Goal: Ask a question: Seek information or help from site administrators or community

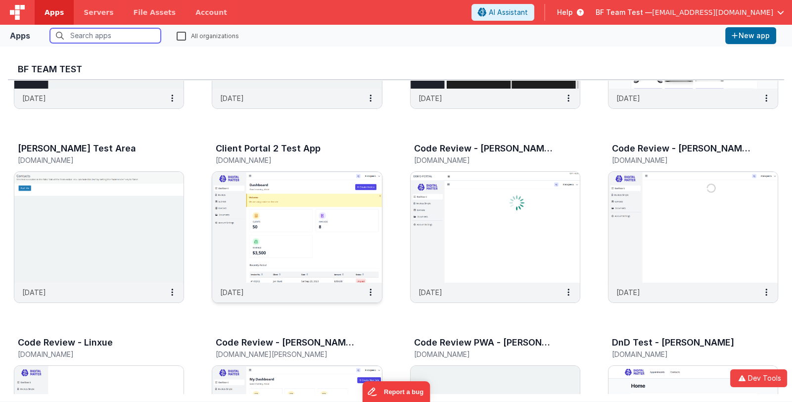
scroll to position [247, 0]
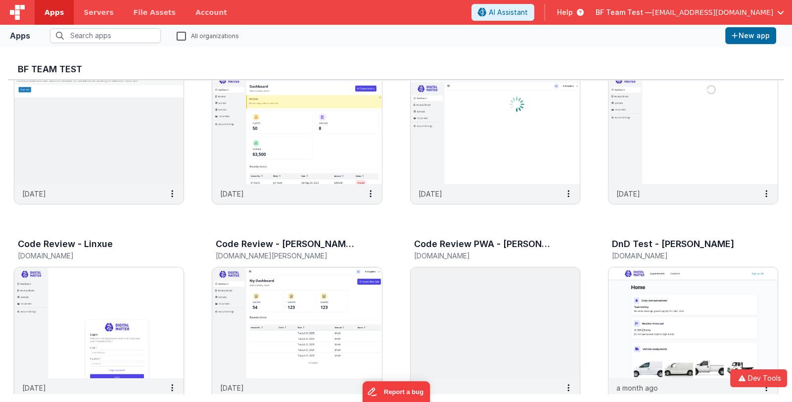
click at [151, 295] on img at bounding box center [98, 322] width 169 height 111
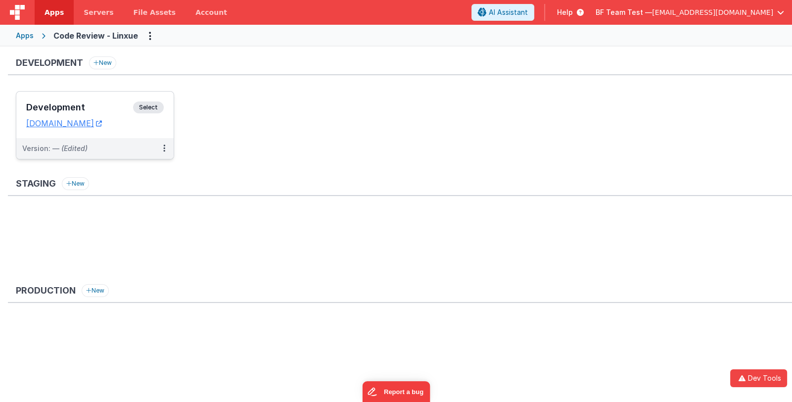
click at [101, 98] on div "Development Select URLs [DOMAIN_NAME]" at bounding box center [94, 115] width 157 height 47
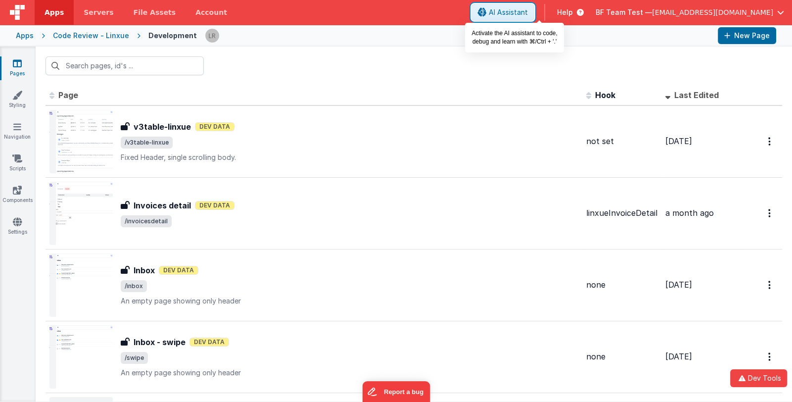
click at [528, 10] on span "AI Assistant" at bounding box center [508, 12] width 39 height 10
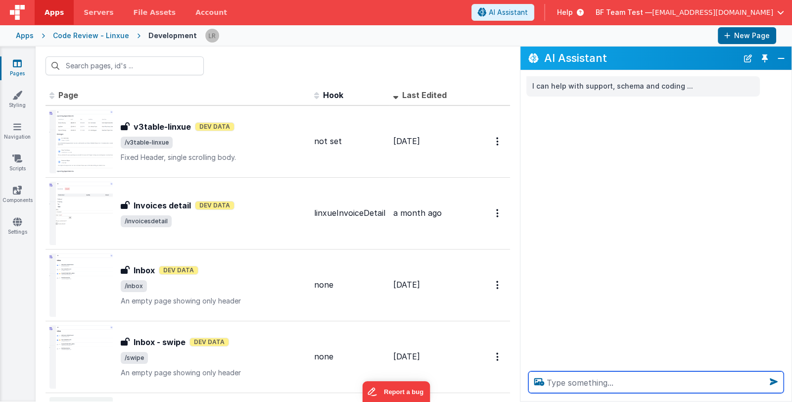
click at [569, 377] on textarea at bounding box center [655, 382] width 255 height 22
drag, startPoint x: 727, startPoint y: 380, endPoint x: 683, endPoint y: 383, distance: 44.6
click at [683, 383] on textarea "how many pages I have in this app? do I hit the" at bounding box center [655, 382] width 255 height 22
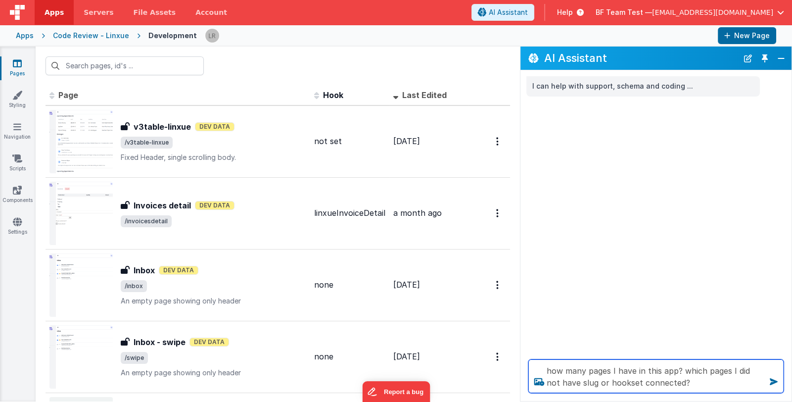
type textarea "how many pages I have in this app? which pages I did not have slug or hookset c…"
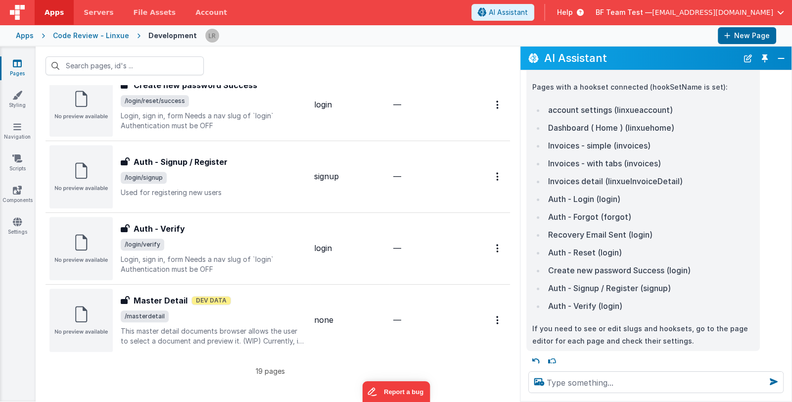
scroll to position [299, 0]
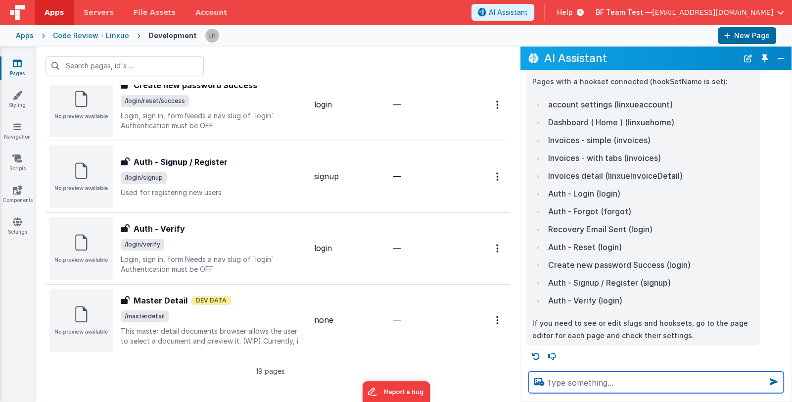
click at [556, 383] on textarea at bounding box center [655, 382] width 255 height 22
click at [561, 385] on textarea at bounding box center [655, 382] width 255 height 22
type textarea "why I cannot create new page"
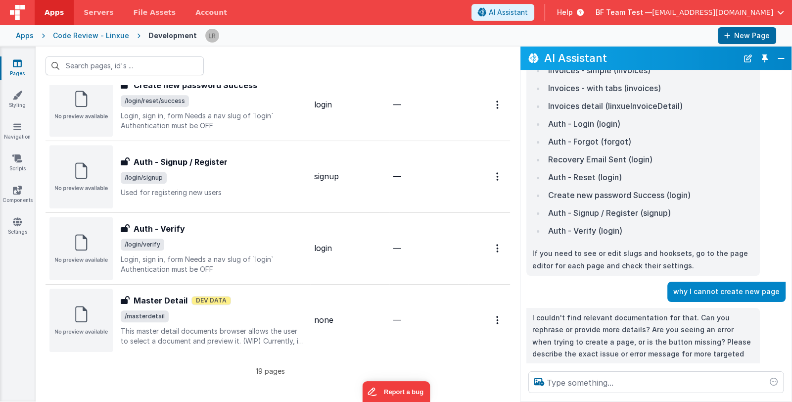
scroll to position [388, 0]
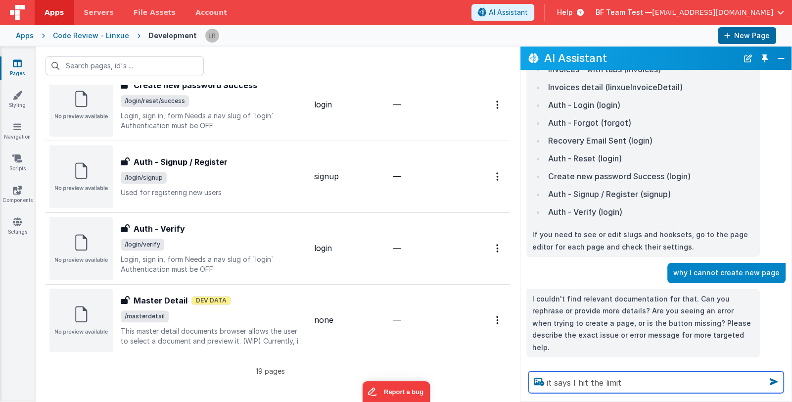
type textarea "it says I hit the limit"
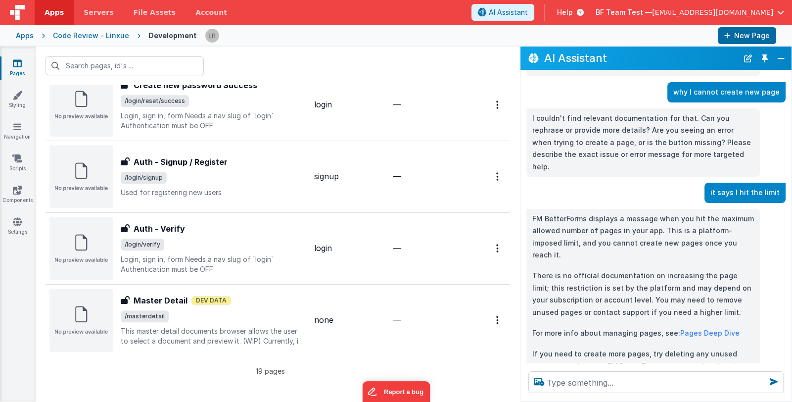
scroll to position [587, 0]
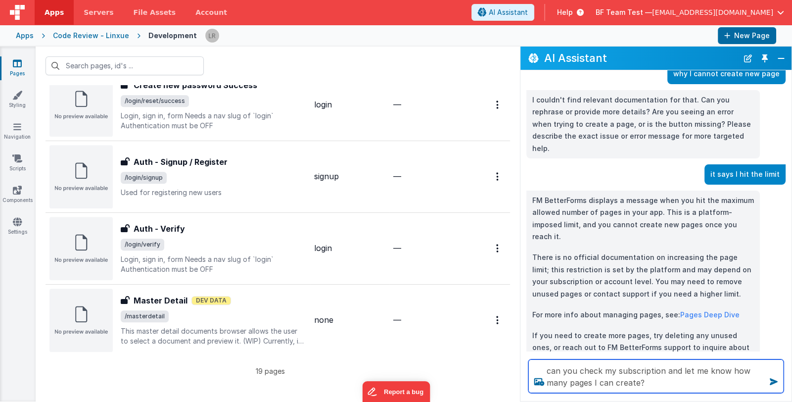
type textarea "can you check my subscription and let me know how many pages I can create?"
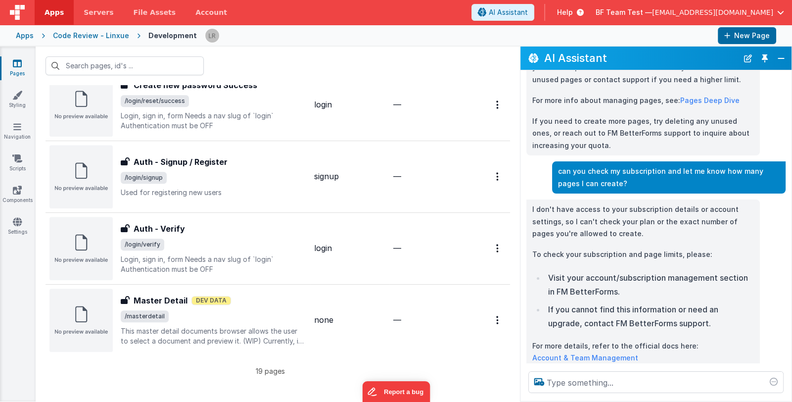
scroll to position [820, 0]
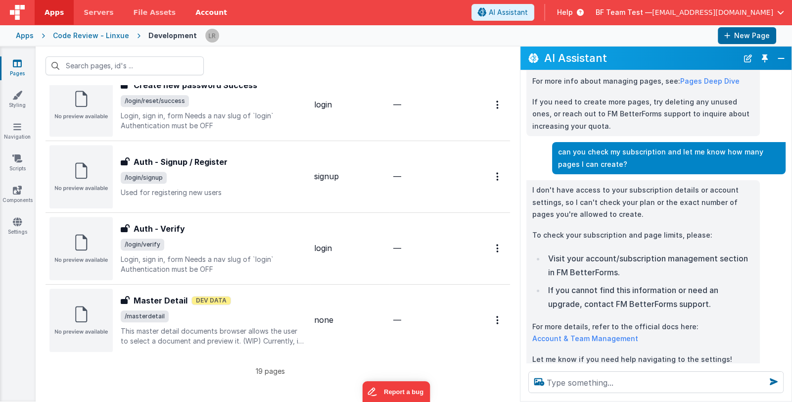
click at [195, 14] on link "Account" at bounding box center [211, 12] width 51 height 25
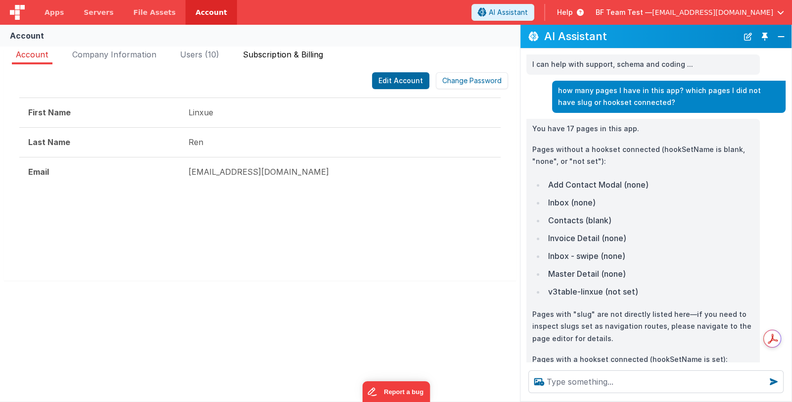
click at [268, 57] on span "Subscription & Billing" at bounding box center [283, 54] width 80 height 10
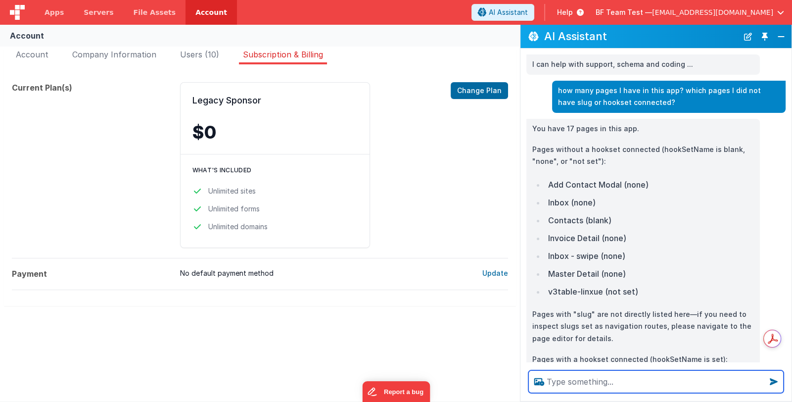
click at [580, 380] on textarea at bounding box center [655, 381] width 255 height 23
type textarea "can you see my plan now?"
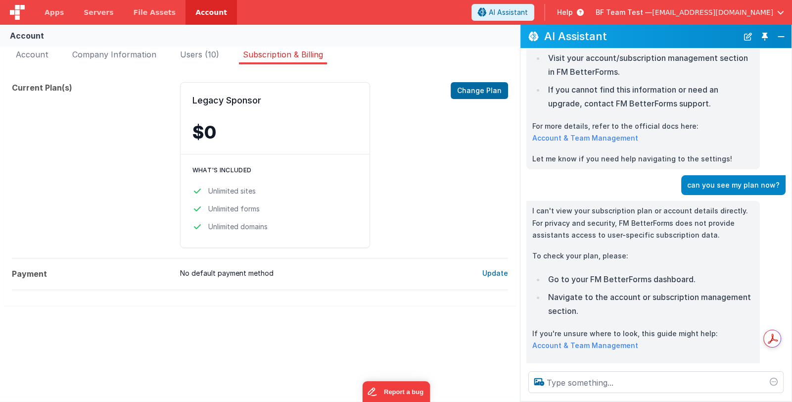
scroll to position [1018, 0]
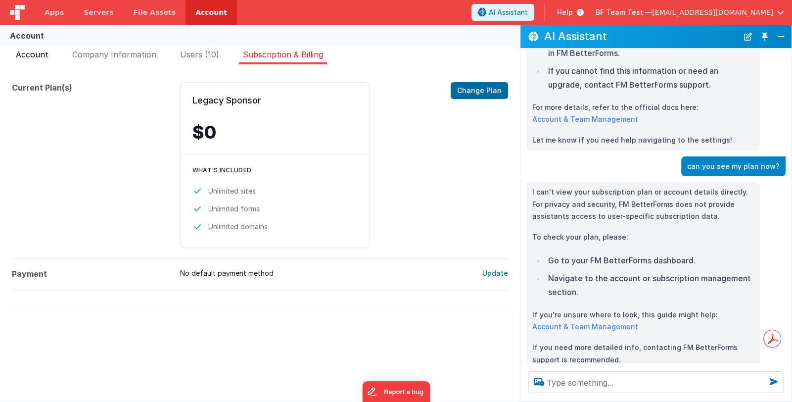
click at [29, 55] on span "Account" at bounding box center [32, 54] width 33 height 10
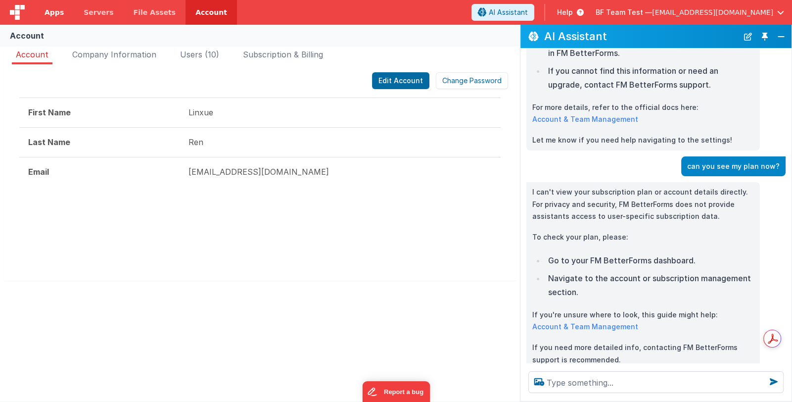
click at [53, 16] on span "Apps" at bounding box center [54, 12] width 19 height 10
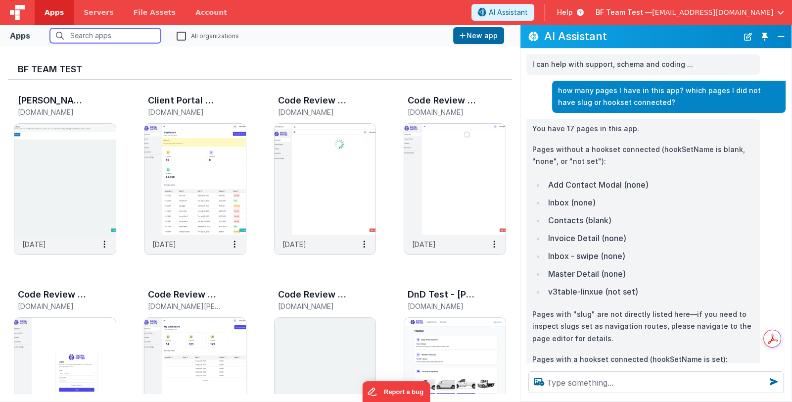
scroll to position [197, 0]
click at [64, 338] on img at bounding box center [64, 372] width 101 height 111
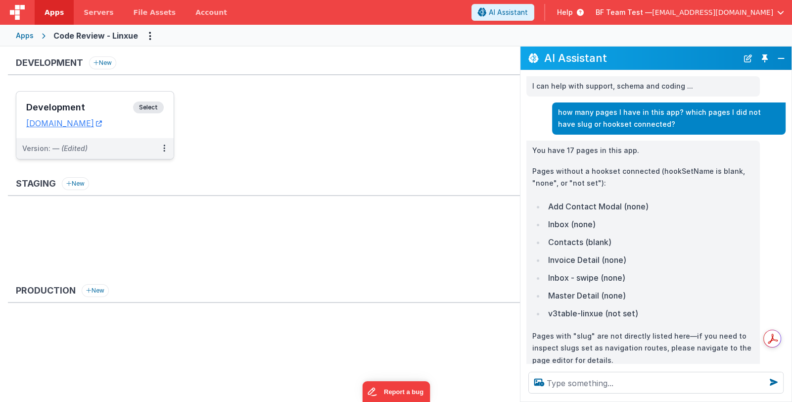
click at [70, 103] on h3 "Development" at bounding box center [79, 107] width 107 height 10
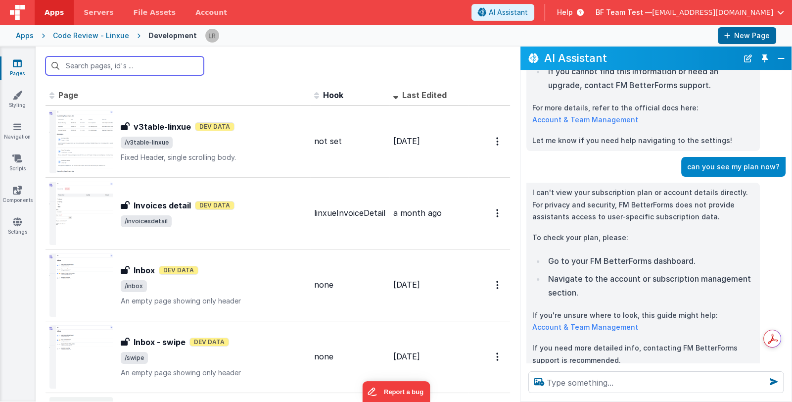
scroll to position [1039, 0]
click at [16, 130] on icon at bounding box center [17, 127] width 8 height 10
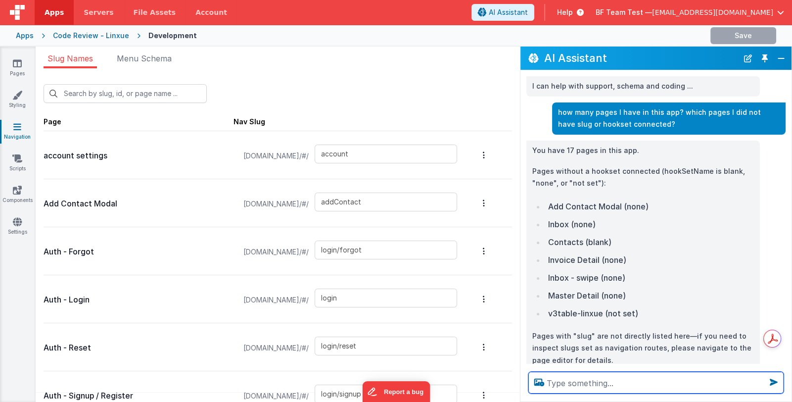
click at [601, 383] on textarea at bounding box center [655, 383] width 255 height 22
type textarea "how many pages I do not have slug"
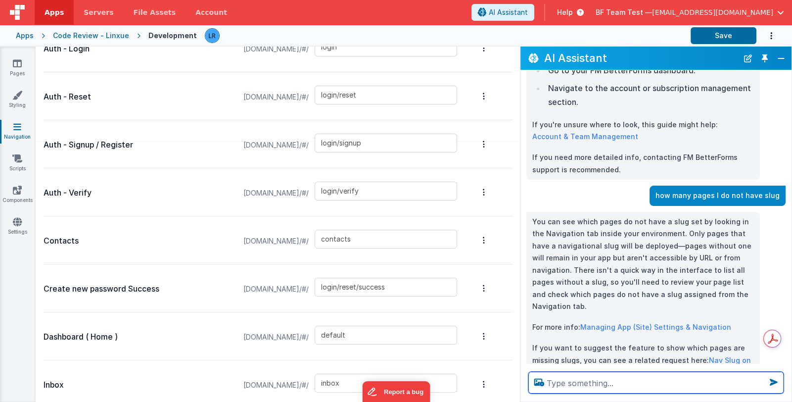
scroll to position [3, 0]
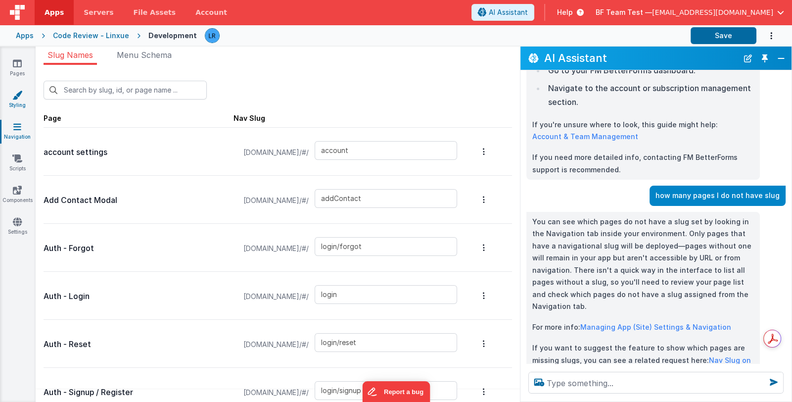
click at [19, 93] on icon at bounding box center [17, 95] width 10 height 10
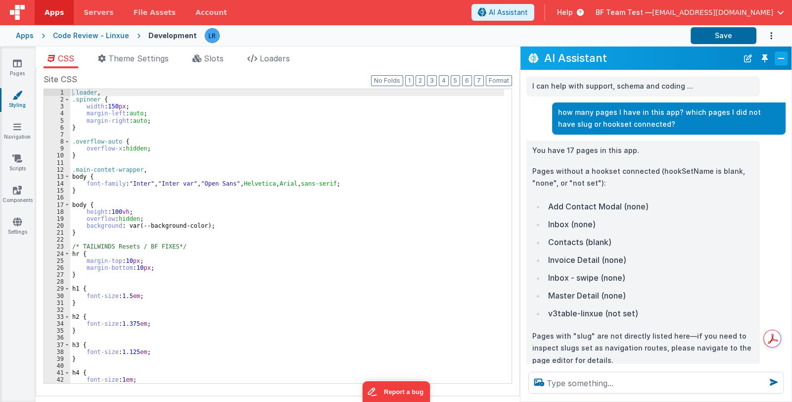
click at [777, 55] on button "Close" at bounding box center [781, 58] width 13 height 14
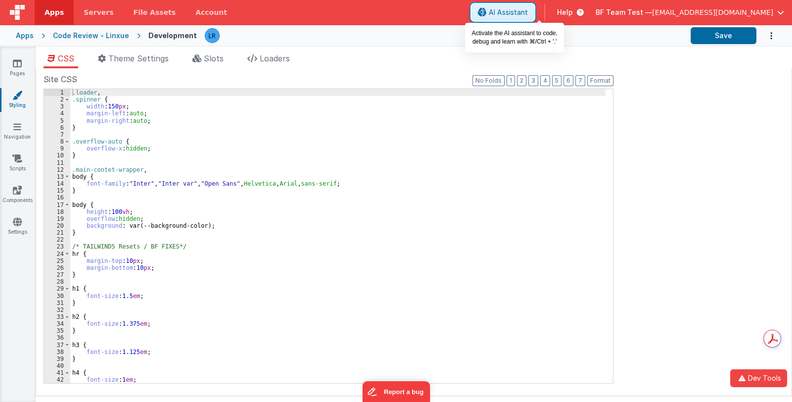
click at [487, 12] on icon at bounding box center [482, 12] width 9 height 0
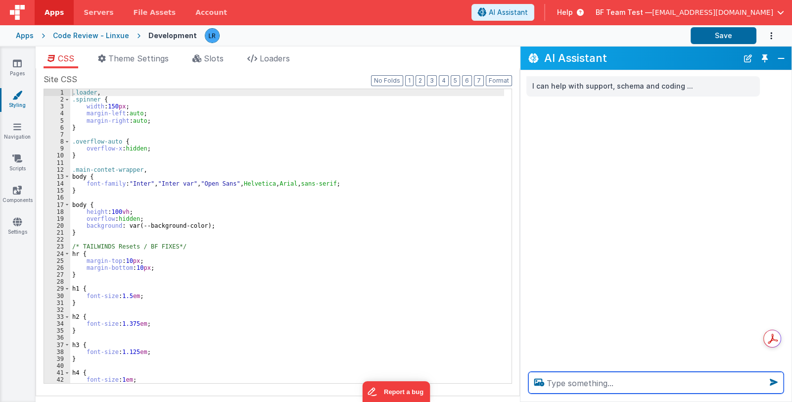
click at [597, 381] on textarea at bounding box center [655, 383] width 255 height 22
type textarea "do I have duplicated css classes in my site css?"
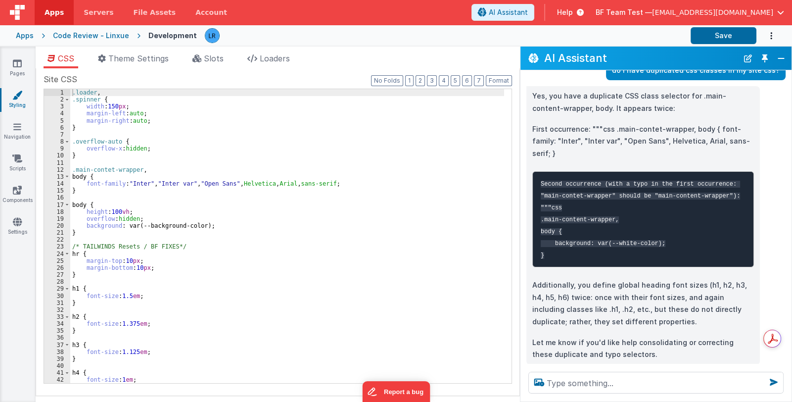
scroll to position [61, 0]
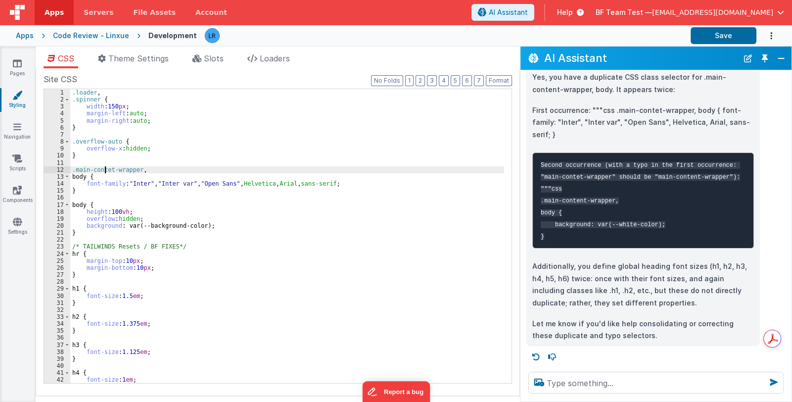
click at [104, 168] on div ".loader , .spinner { width : 150 px ; margin-left : auto ; margin-right : auto …" at bounding box center [302, 243] width 464 height 308
click at [106, 172] on div ".loader , .spinner { width : 150 px ; margin-left : auto ; margin-right : auto …" at bounding box center [302, 243] width 464 height 308
drag, startPoint x: 139, startPoint y: 170, endPoint x: 73, endPoint y: 171, distance: 66.3
click at [73, 171] on div ".loader , .spinner { width : 150 px ; margin-left : auto ; margin-right : auto …" at bounding box center [302, 243] width 464 height 308
click at [313, 203] on div ".loader , .spinner { width : 150 px ; margin-left : auto ; margin-right : auto …" at bounding box center [302, 243] width 464 height 308
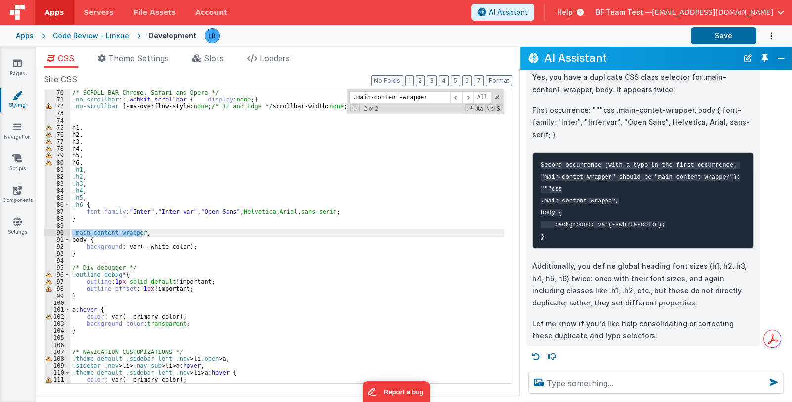
scroll to position [483, 0]
type input ".main-content-wrapper"
click at [460, 97] on span at bounding box center [456, 97] width 12 height 12
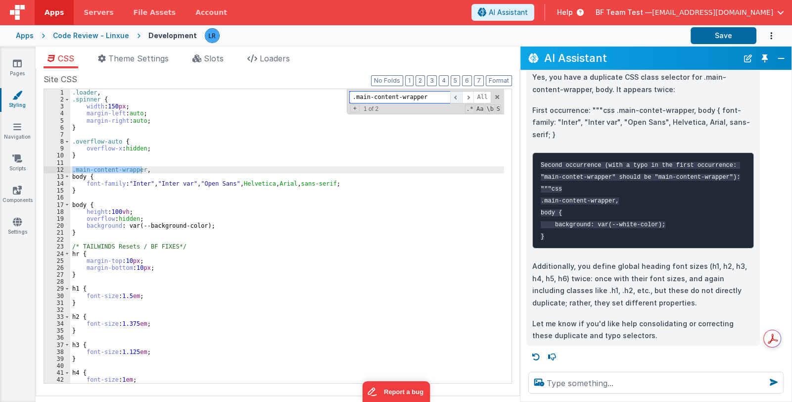
scroll to position [0, 0]
click at [494, 94] on div ".main-content-wrapper All Replace All + 1 of 2 .* Aa \b S" at bounding box center [425, 101] width 157 height 25
click at [497, 94] on span at bounding box center [497, 97] width 7 height 7
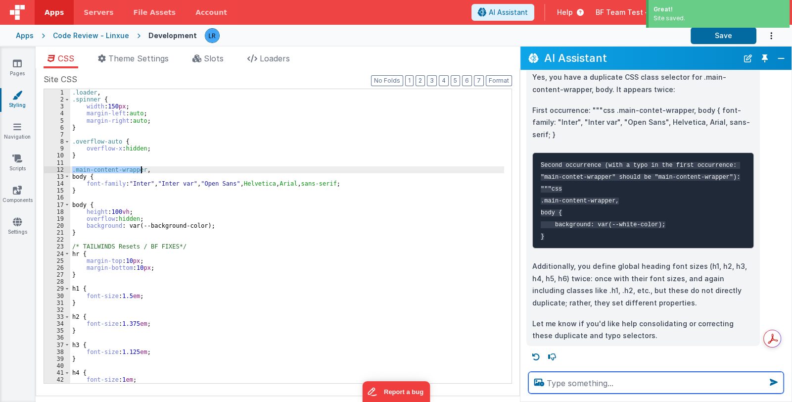
click at [559, 385] on textarea at bounding box center [655, 383] width 255 height 22
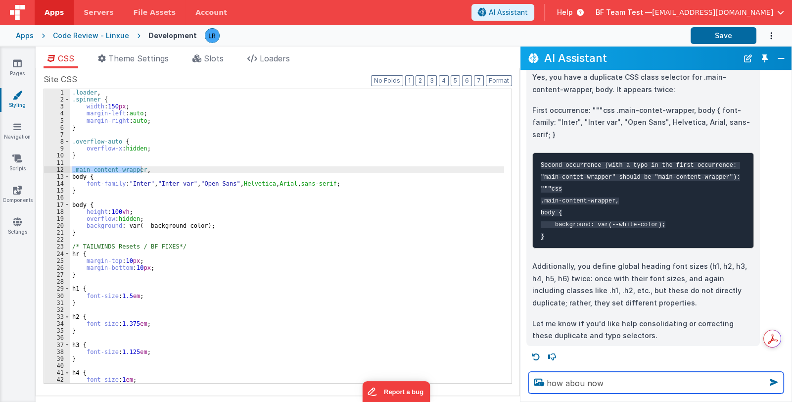
type textarea "how abou now ]"
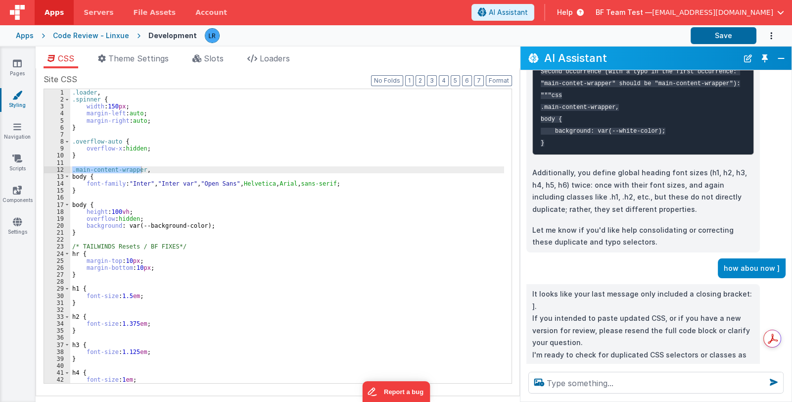
scroll to position [173, 0]
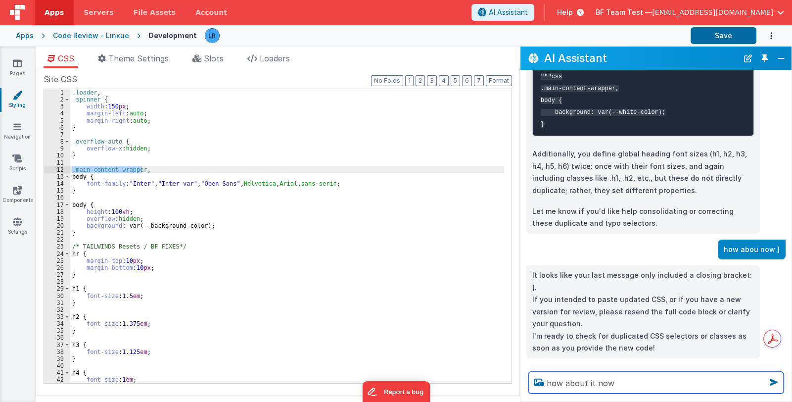
type textarea "how about it now"
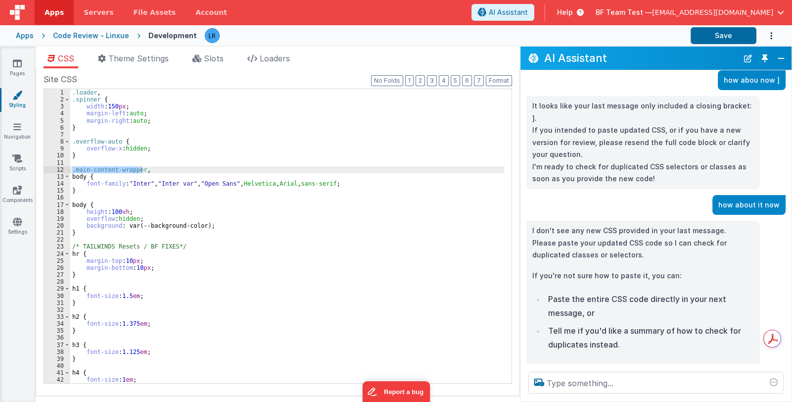
scroll to position [361, 0]
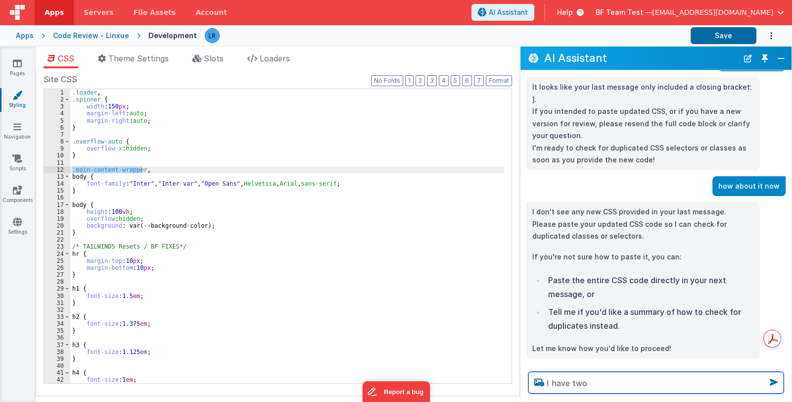
paste textarea ".main-content-wrapper"
type textarea "I have two .main-content-wrapper from your last correction"
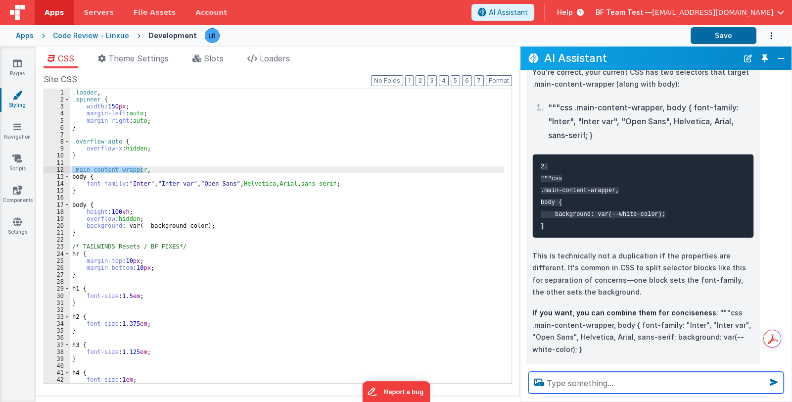
scroll to position [687, 0]
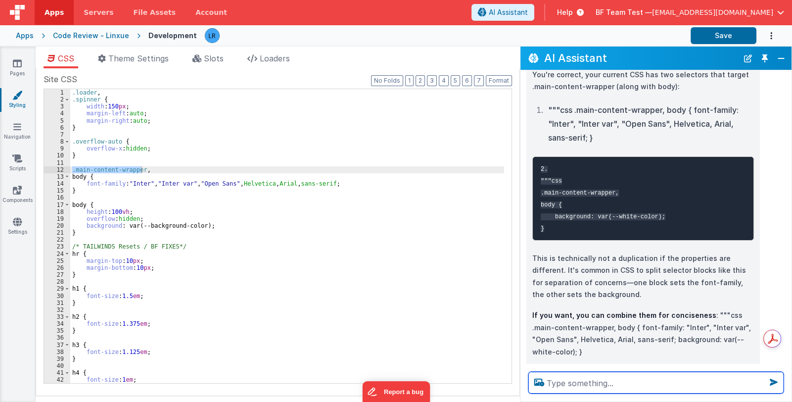
click at [588, 382] on textarea at bounding box center [655, 383] width 255 height 22
type textarea "o"
type textarea "help me check if I can simplify the site css"
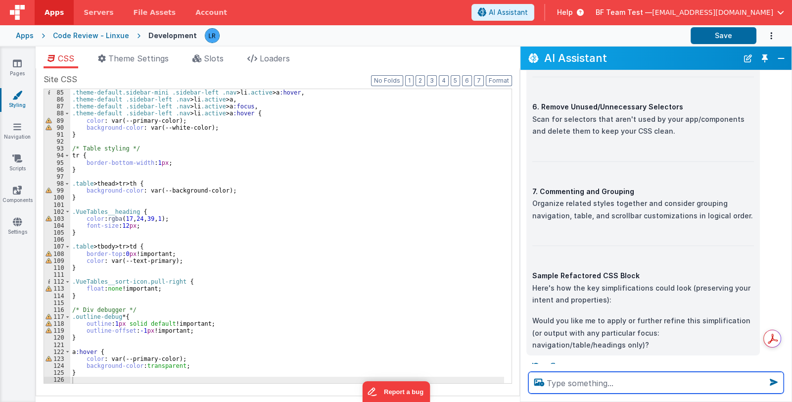
scroll to position [1815, 0]
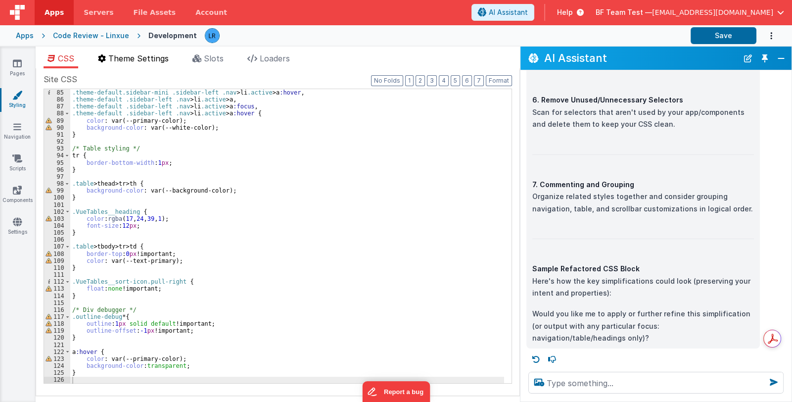
click at [148, 58] on span "Theme Settings" at bounding box center [138, 58] width 60 height 10
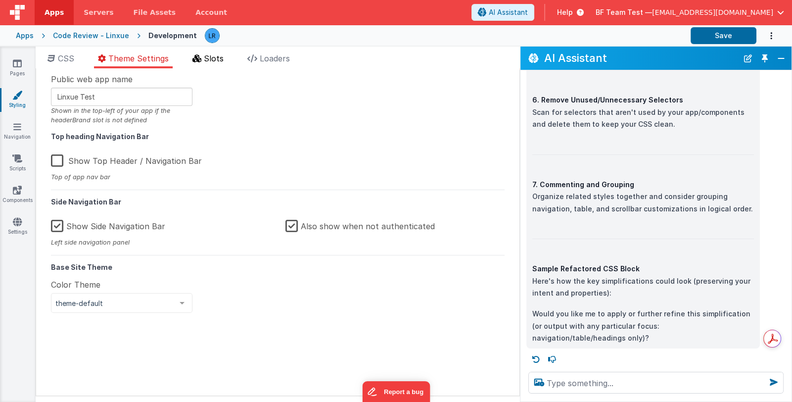
click at [224, 61] on span "Slots" at bounding box center [214, 58] width 20 height 10
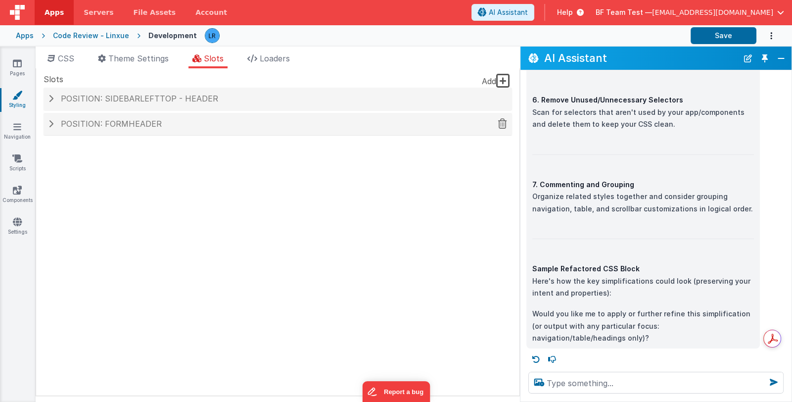
click at [119, 127] on span "Position: formHeader" at bounding box center [111, 124] width 101 height 10
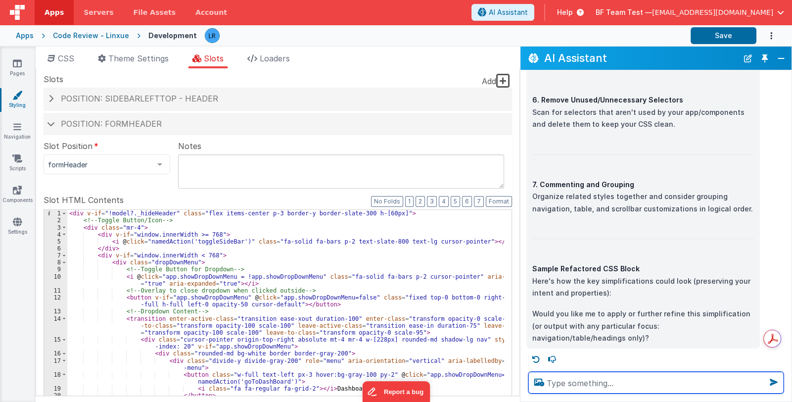
click at [596, 383] on textarea at bounding box center [655, 383] width 255 height 22
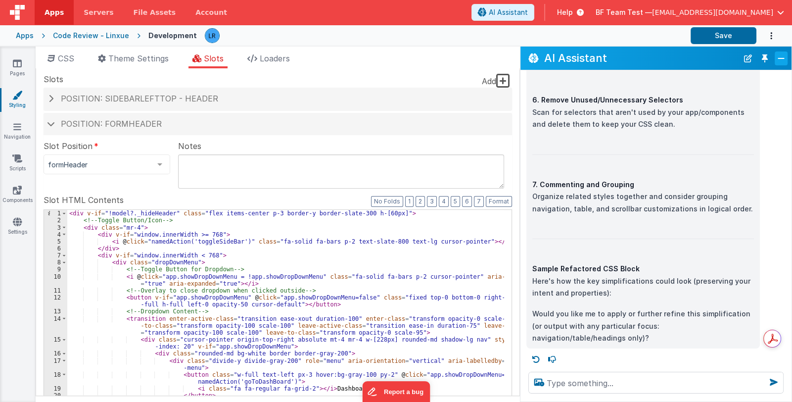
click at [785, 57] on button "Close" at bounding box center [781, 58] width 13 height 14
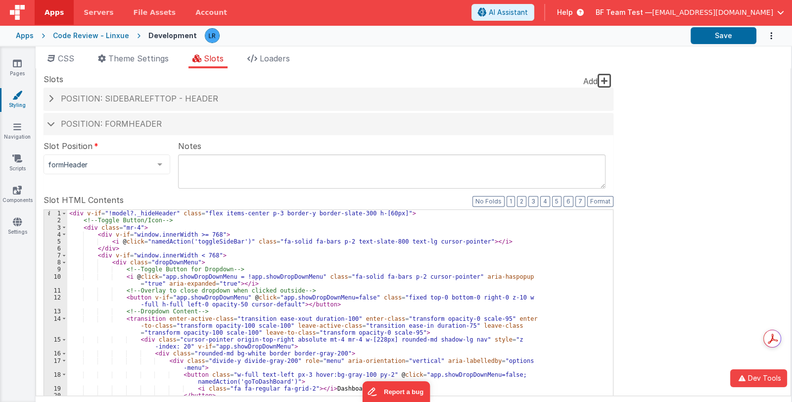
scroll to position [2825, 0]
click at [527, 10] on span "AI Assistant" at bounding box center [508, 12] width 39 height 10
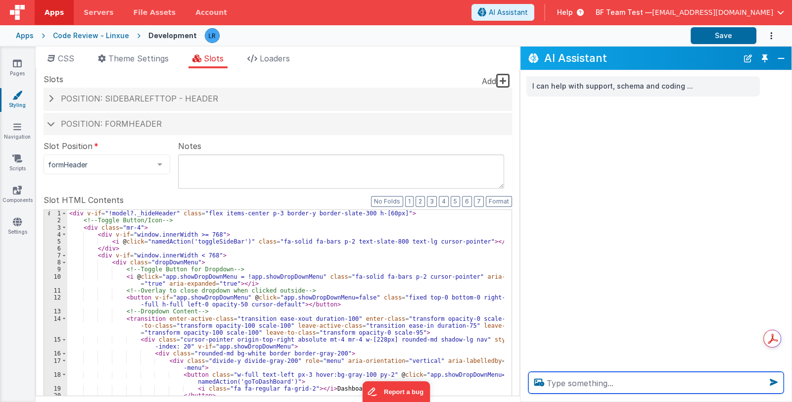
click at [565, 381] on textarea at bounding box center [655, 383] width 255 height 22
type textarea "how many slots I have"
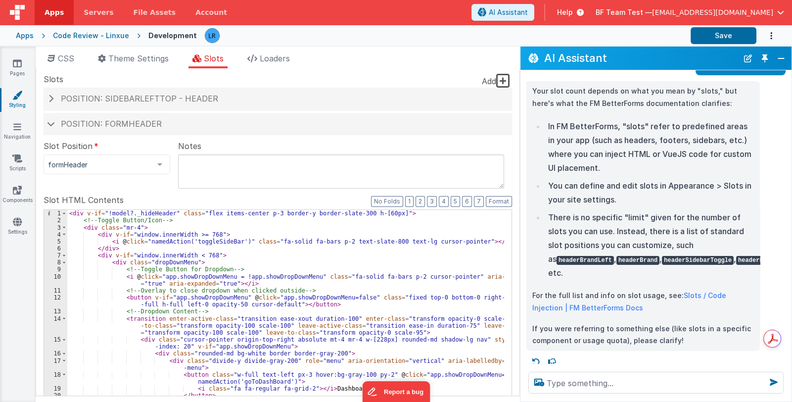
scroll to position [66, 0]
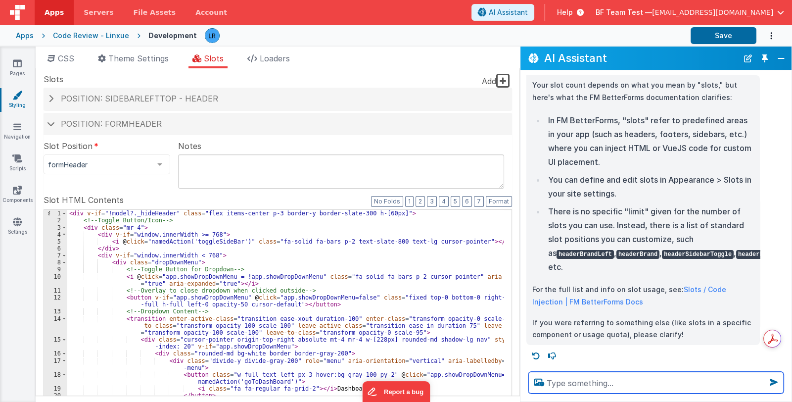
click at [611, 384] on textarea at bounding box center [655, 383] width 255 height 22
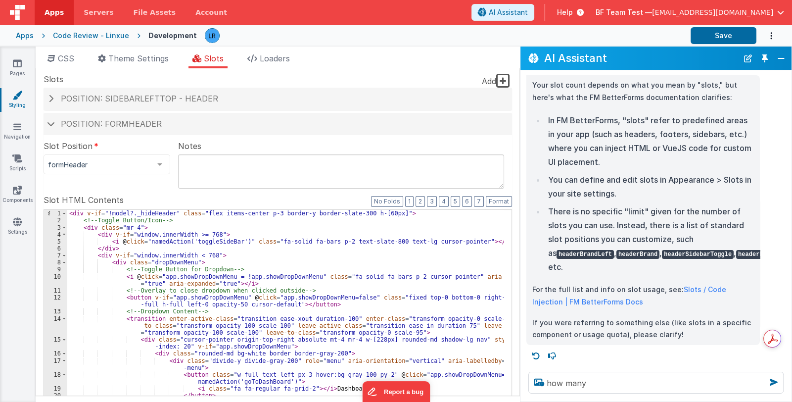
click at [504, 78] on icon at bounding box center [503, 81] width 14 height 16
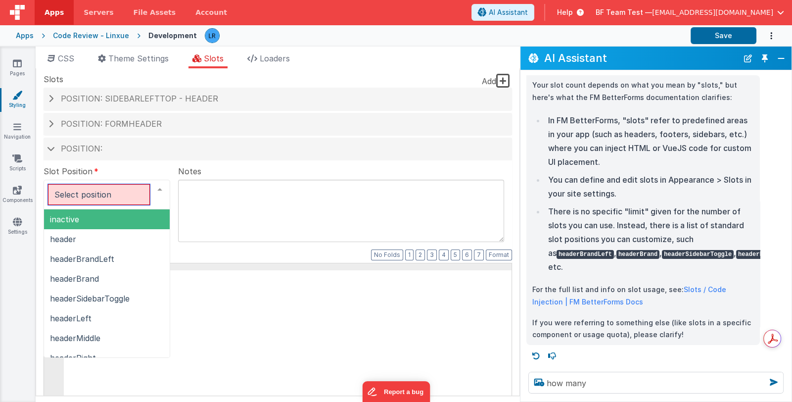
click at [155, 189] on div at bounding box center [160, 189] width 20 height 19
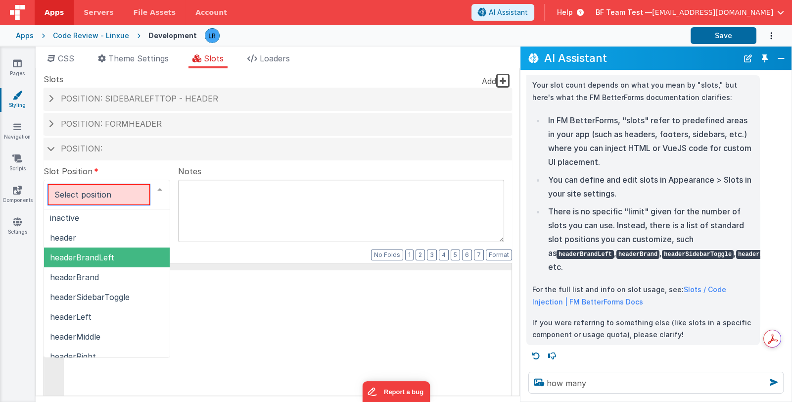
scroll to position [0, 0]
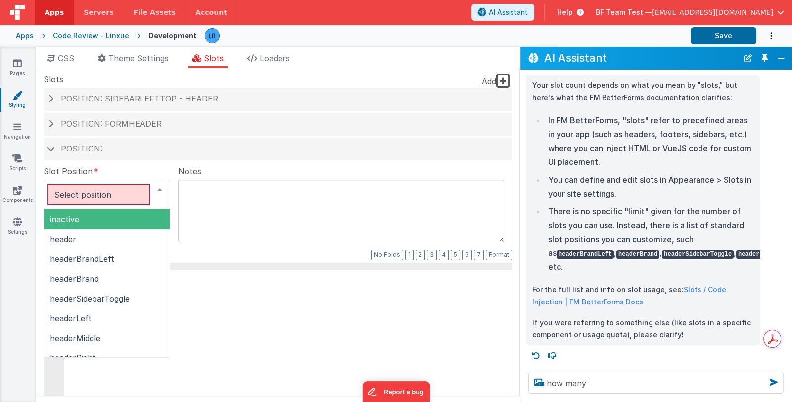
click at [132, 219] on span "inactive" at bounding box center [107, 219] width 126 height 20
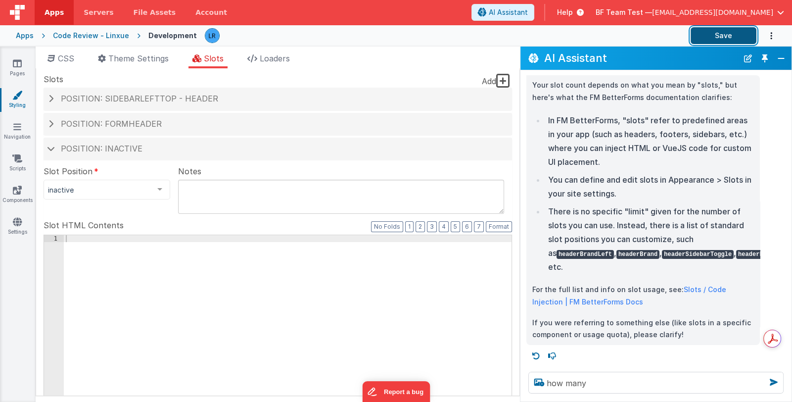
click at [718, 32] on button "Save" at bounding box center [724, 35] width 66 height 17
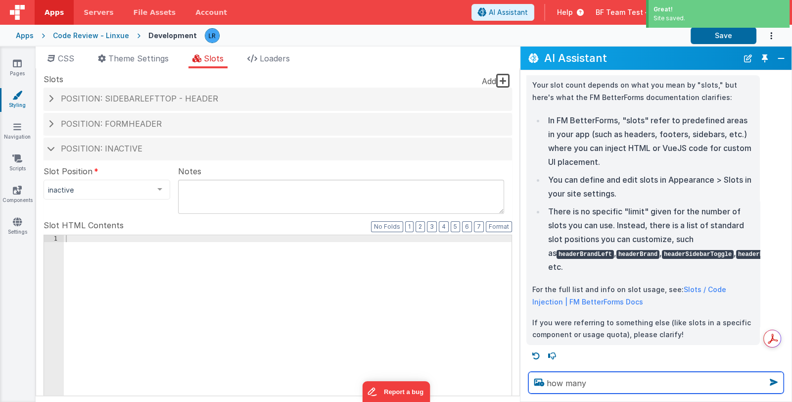
click at [597, 383] on textarea "how many" at bounding box center [655, 383] width 255 height 22
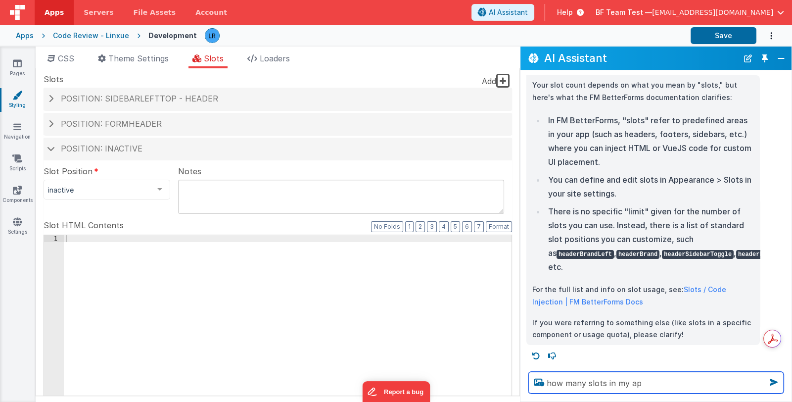
type textarea "how many slots in my ap"
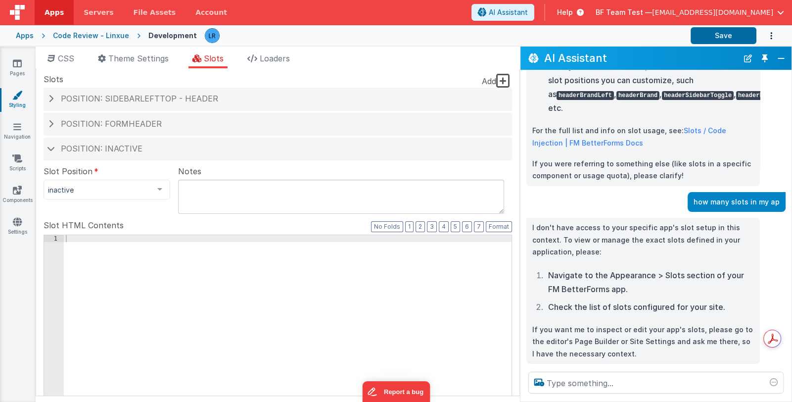
scroll to position [244, 0]
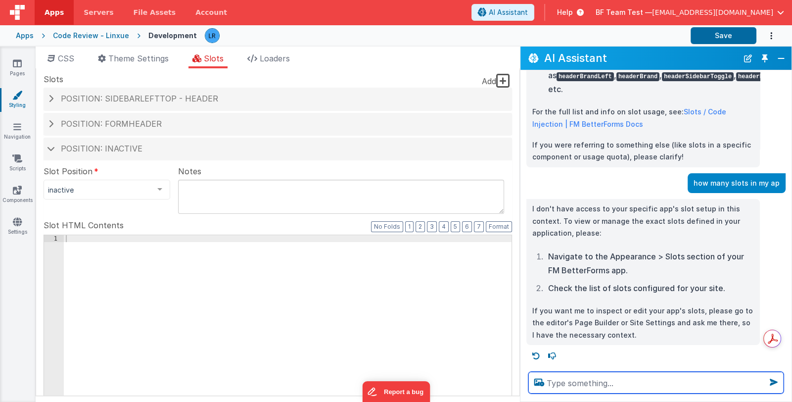
click at [585, 389] on textarea at bounding box center [655, 383] width 255 height 22
type textarea "how many slots I am not currently using"
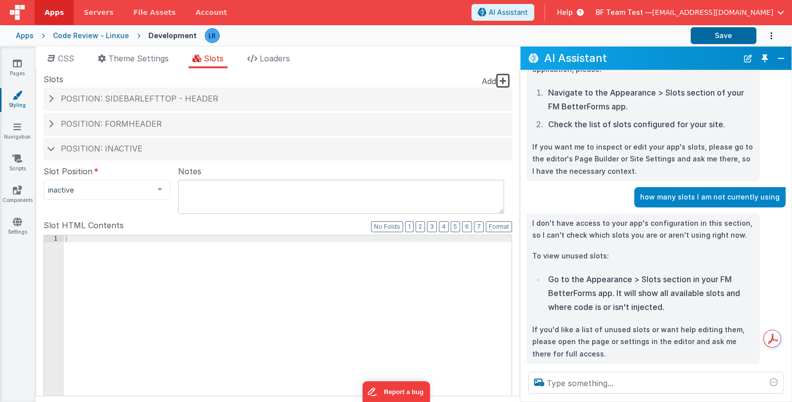
scroll to position [426, 0]
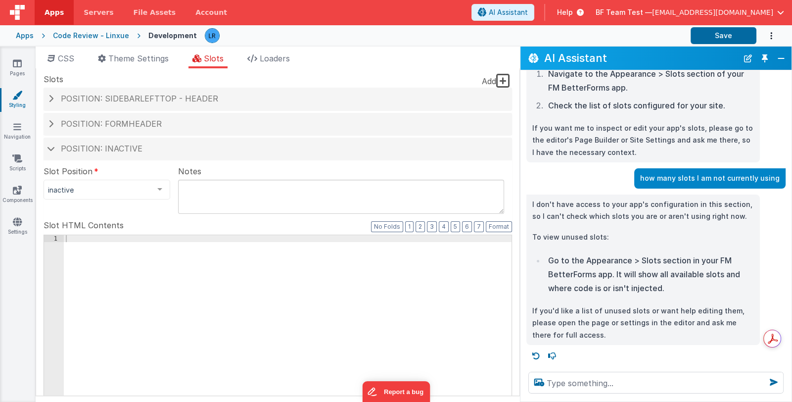
click at [232, 276] on div at bounding box center [288, 402] width 448 height 334
click at [784, 56] on button "Close" at bounding box center [781, 58] width 13 height 14
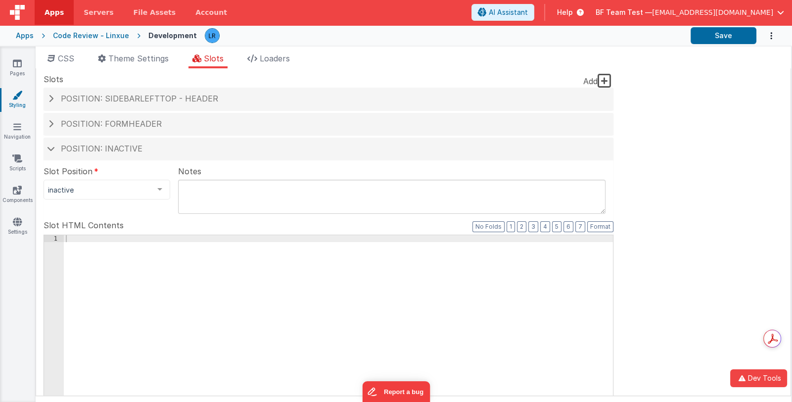
scroll to position [742, 0]
click at [528, 13] on span "AI Assistant" at bounding box center [508, 12] width 39 height 10
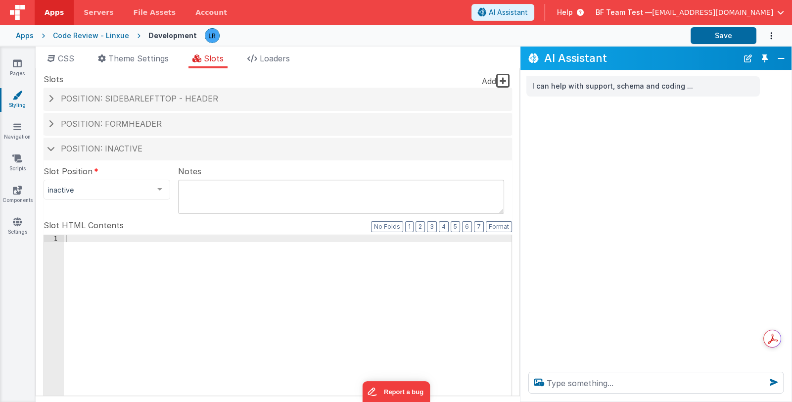
click at [160, 255] on div at bounding box center [288, 402] width 448 height 334
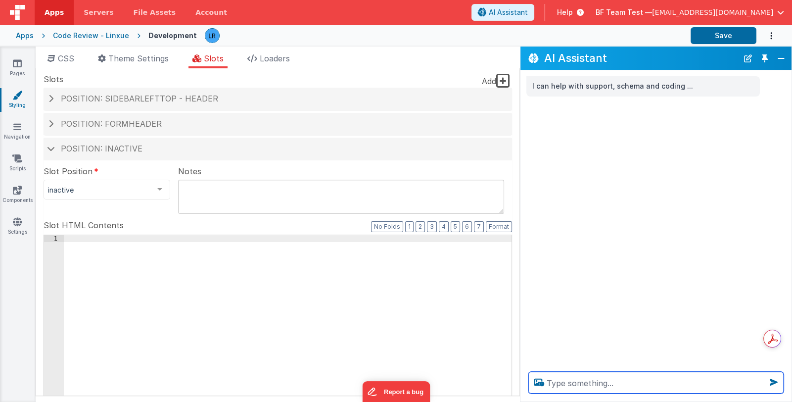
click at [595, 380] on textarea at bounding box center [655, 383] width 255 height 22
type textarea "can you help me write a toggle button for dark mode in this slot?"
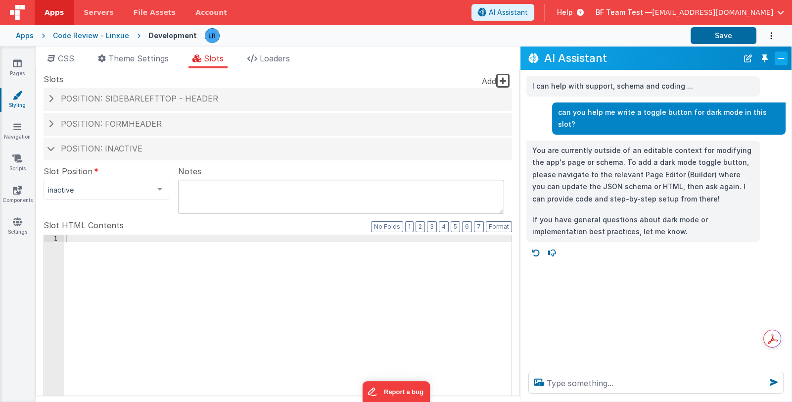
click at [785, 54] on button "Close" at bounding box center [781, 58] width 13 height 14
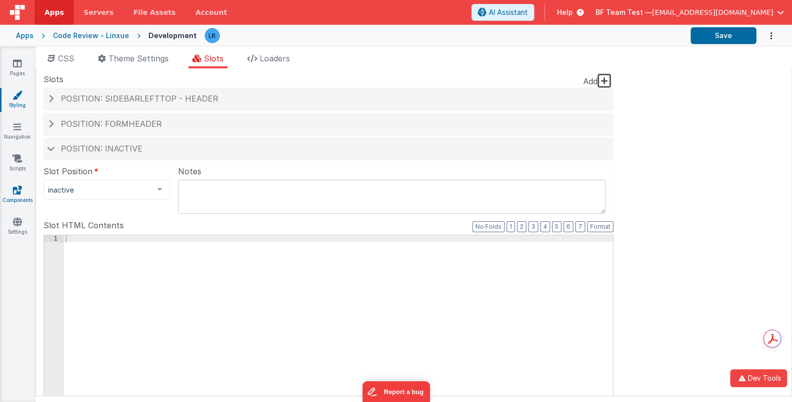
click at [17, 195] on link "Components" at bounding box center [18, 195] width 36 height 20
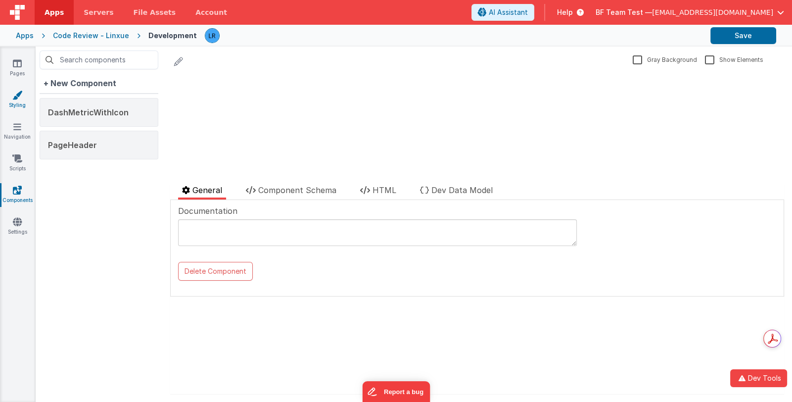
click at [19, 99] on link "Styling" at bounding box center [18, 100] width 36 height 20
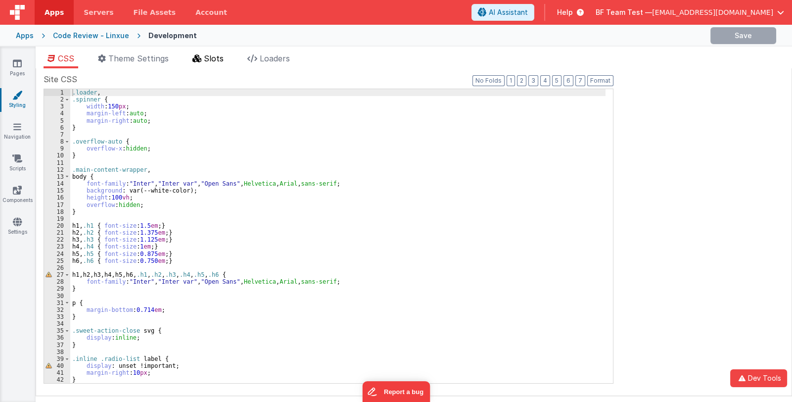
click at [219, 59] on span "Slots" at bounding box center [214, 58] width 20 height 10
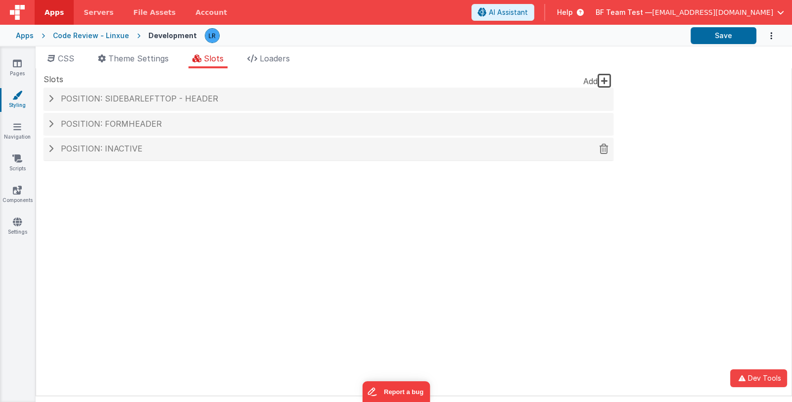
click at [101, 148] on span "Position: inactive" at bounding box center [102, 148] width 82 height 10
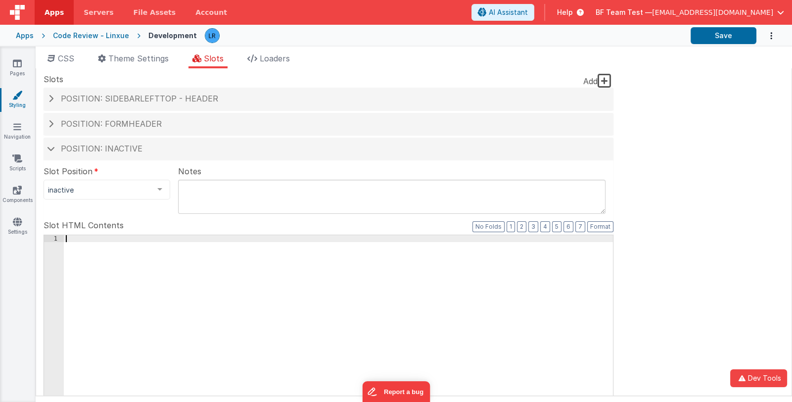
click at [337, 274] on div at bounding box center [338, 402] width 549 height 334
click at [460, 281] on div at bounding box center [338, 402] width 549 height 334
drag, startPoint x: 447, startPoint y: 283, endPoint x: 253, endPoint y: 300, distance: 194.7
click at [446, 284] on div at bounding box center [338, 402] width 549 height 334
click at [239, 300] on div at bounding box center [338, 402] width 549 height 334
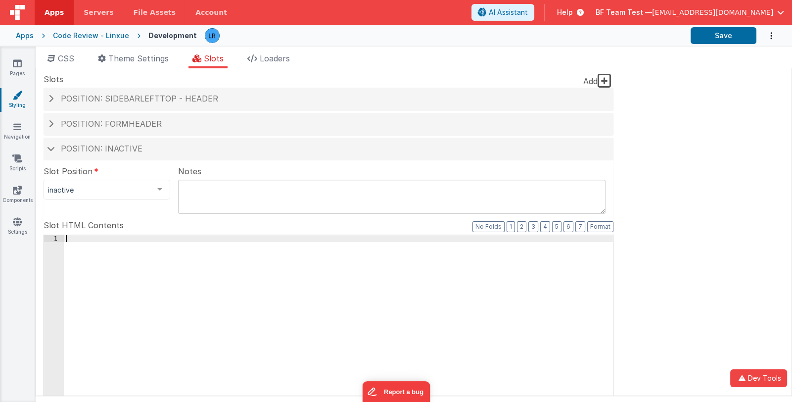
click at [128, 261] on div at bounding box center [338, 402] width 549 height 334
click at [18, 189] on icon at bounding box center [17, 190] width 9 height 10
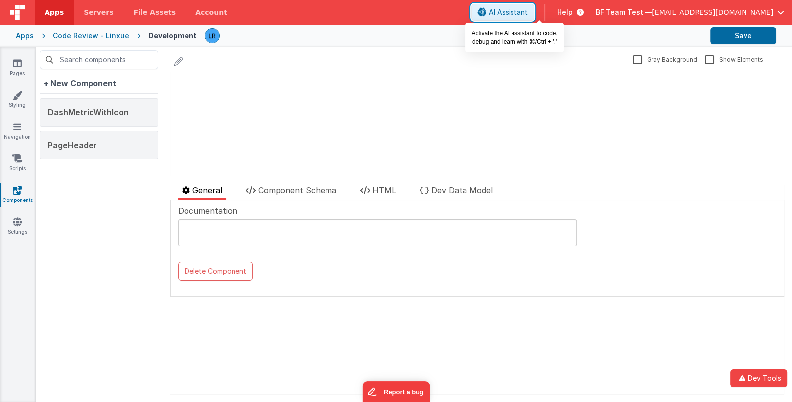
click at [528, 10] on span "AI Assistant" at bounding box center [508, 12] width 39 height 10
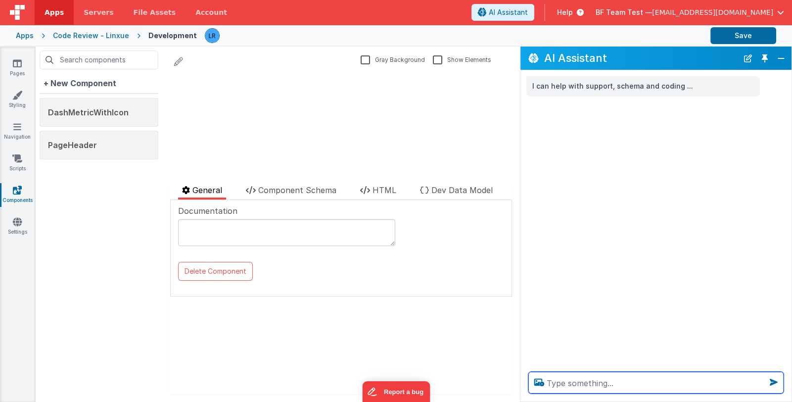
click at [599, 380] on textarea at bounding box center [655, 383] width 255 height 22
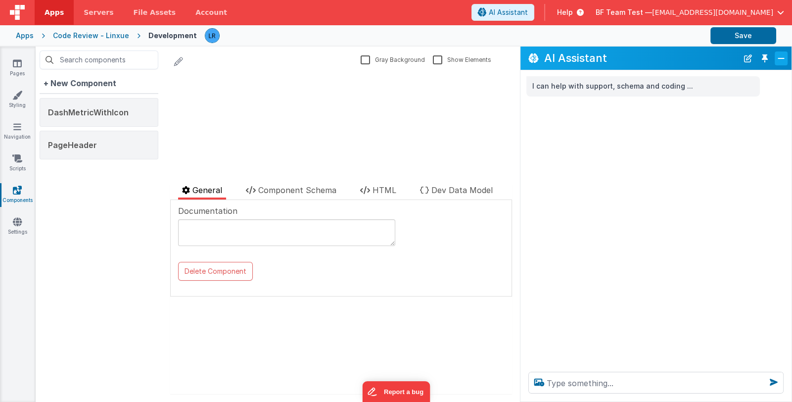
click at [782, 56] on button "Close" at bounding box center [781, 58] width 13 height 14
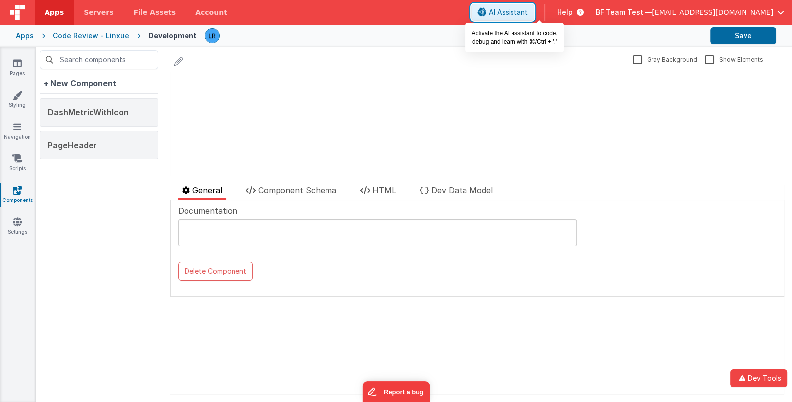
click at [528, 11] on span "AI Assistant" at bounding box center [508, 12] width 39 height 10
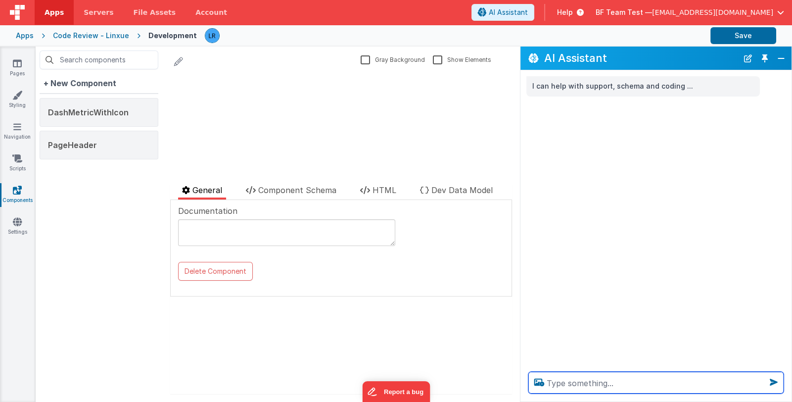
click at [576, 383] on textarea at bounding box center [655, 383] width 255 height 22
type textarea "can you help me to create a button component?"
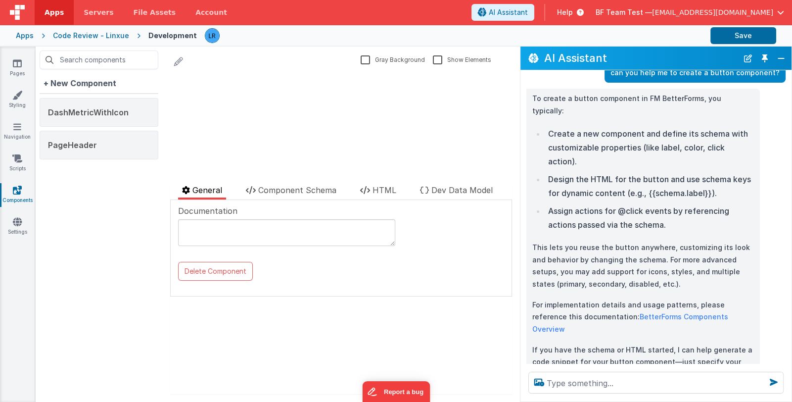
scroll to position [40, 0]
click at [172, 58] on div at bounding box center [263, 61] width 187 height 14
click at [179, 59] on icon at bounding box center [178, 61] width 9 height 14
click at [87, 83] on div "+ New Component" at bounding box center [80, 83] width 81 height 20
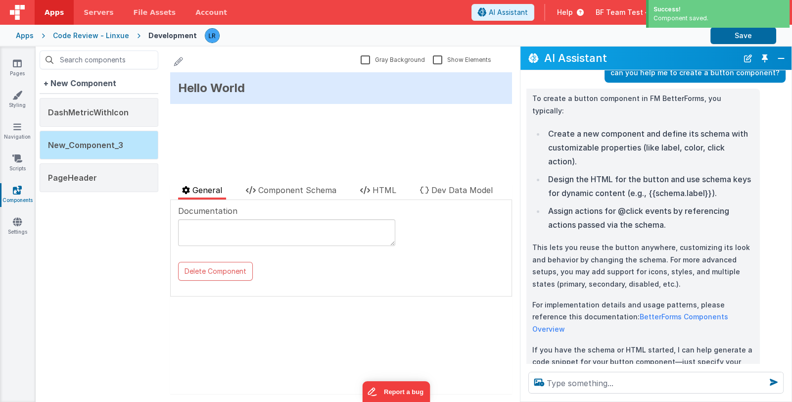
click at [257, 86] on div "Hello World" at bounding box center [341, 88] width 342 height 32
click at [295, 193] on span "Component Schema" at bounding box center [297, 190] width 78 height 10
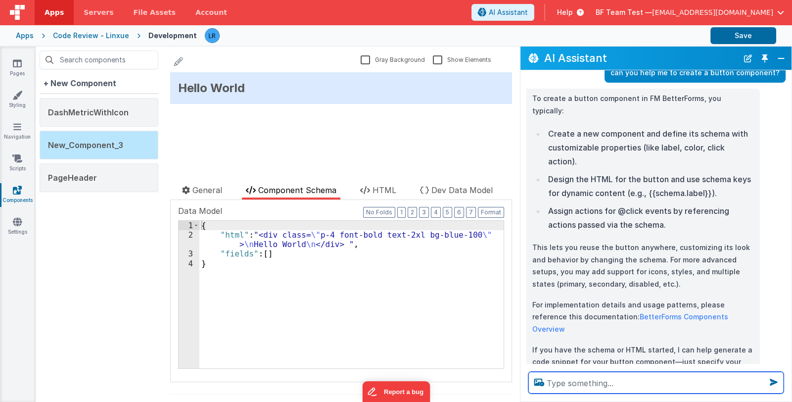
click at [562, 384] on textarea at bounding box center [655, 383] width 255 height 22
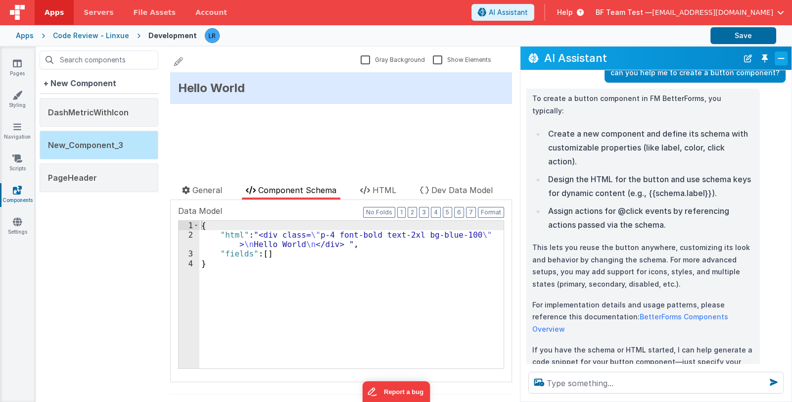
click at [783, 54] on button "Close" at bounding box center [781, 58] width 13 height 14
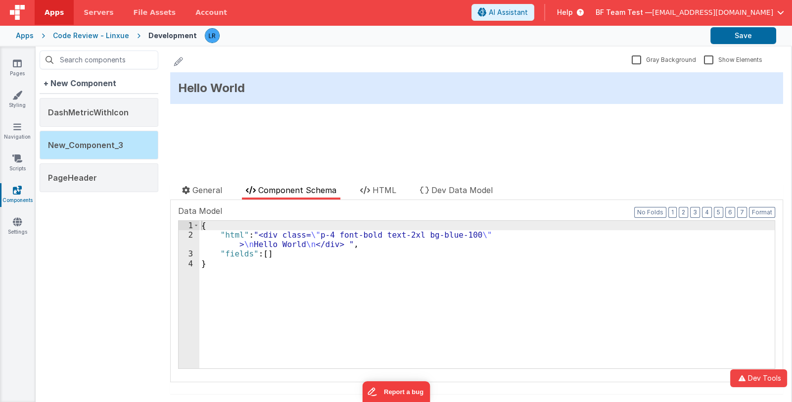
scroll to position [51, 0]
click at [526, 10] on span "AI Assistant" at bounding box center [508, 12] width 39 height 10
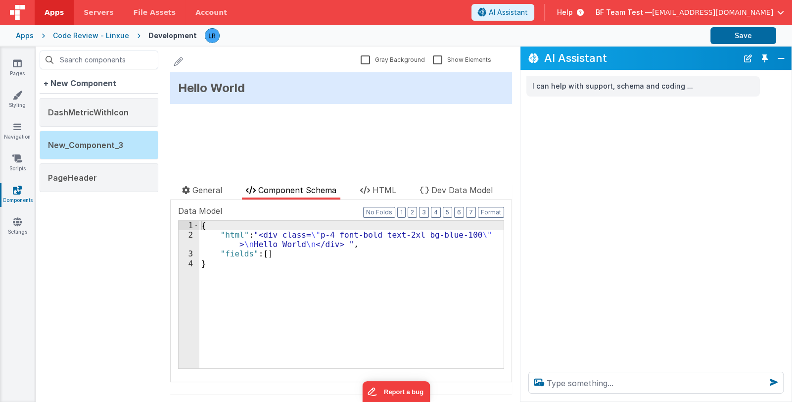
drag, startPoint x: 644, startPoint y: 59, endPoint x: 605, endPoint y: 90, distance: 49.3
click at [605, 90] on div "AI Assistant I can help with support, schema and coding ..." at bounding box center [656, 224] width 272 height 355
click at [745, 56] on button "New Chat" at bounding box center [748, 58] width 14 height 14
click at [779, 60] on button "Close" at bounding box center [781, 58] width 13 height 14
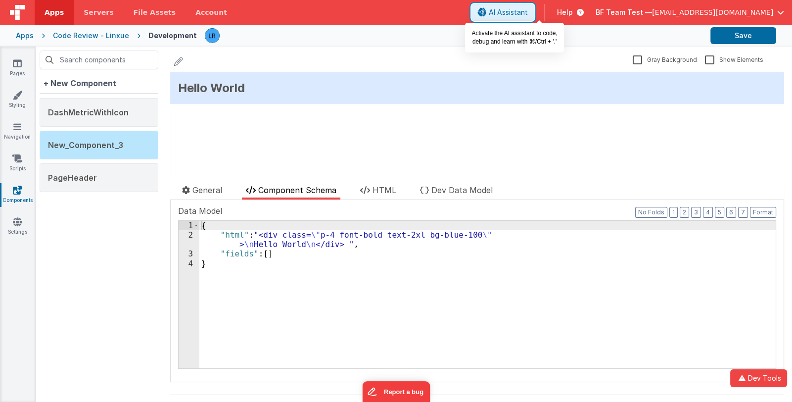
click at [528, 12] on span "AI Assistant" at bounding box center [508, 12] width 39 height 10
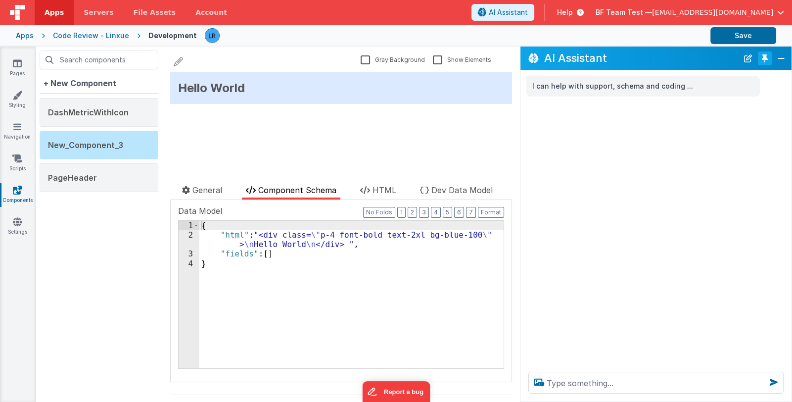
click at [767, 61] on button "Toggle Pin" at bounding box center [765, 58] width 14 height 14
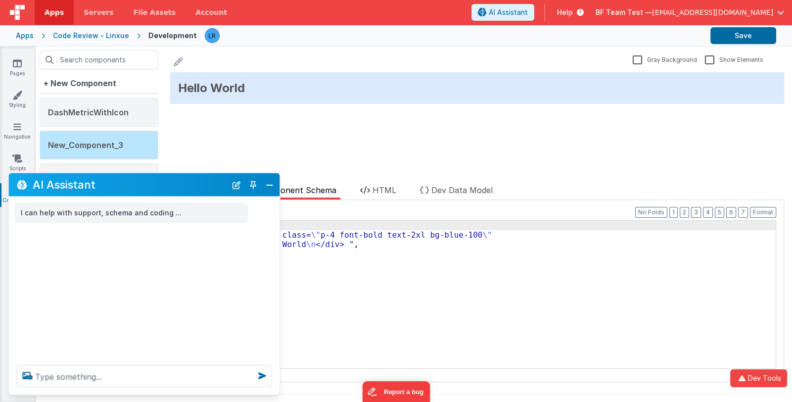
click at [253, 184] on button "Toggle Pin" at bounding box center [253, 185] width 14 height 14
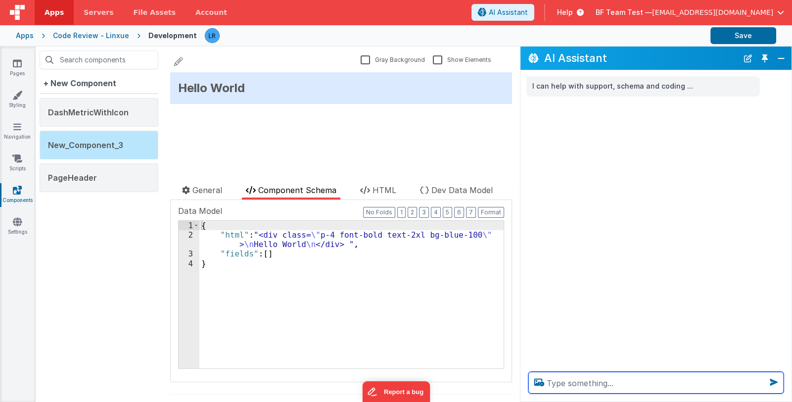
click at [574, 385] on textarea at bounding box center [655, 383] width 255 height 22
type textarea "change hello world text to be hello betterforms"
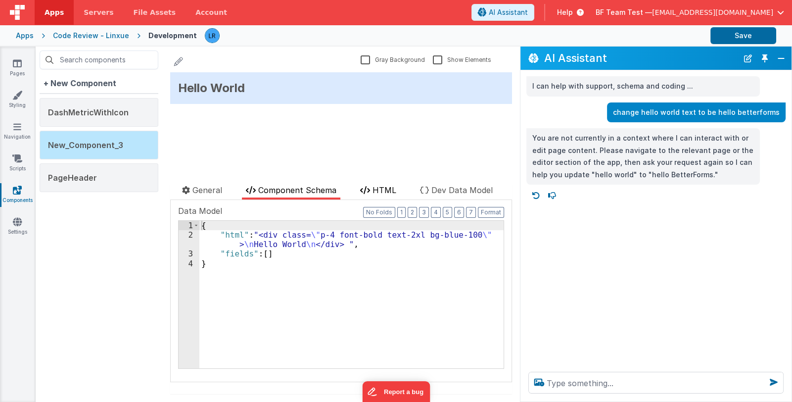
click at [383, 191] on span "HTML" at bounding box center [385, 190] width 24 height 10
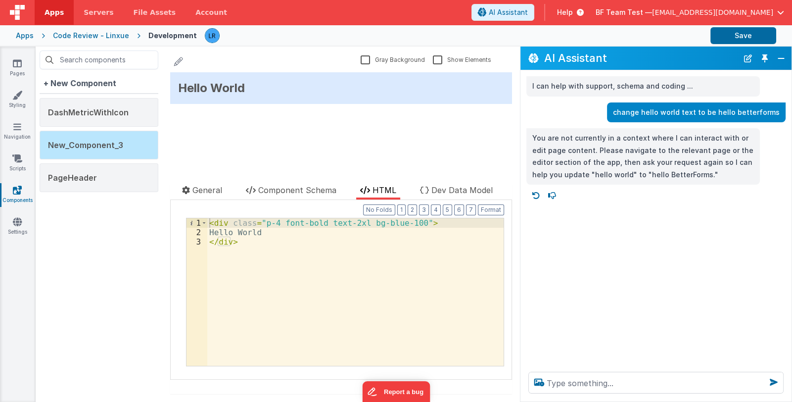
click at [294, 256] on div "< div class = "p-4 font-bold text-2xl bg-blue-100" > Hello World </ div >" at bounding box center [355, 301] width 296 height 166
click at [12, 74] on link "Pages" at bounding box center [18, 68] width 36 height 20
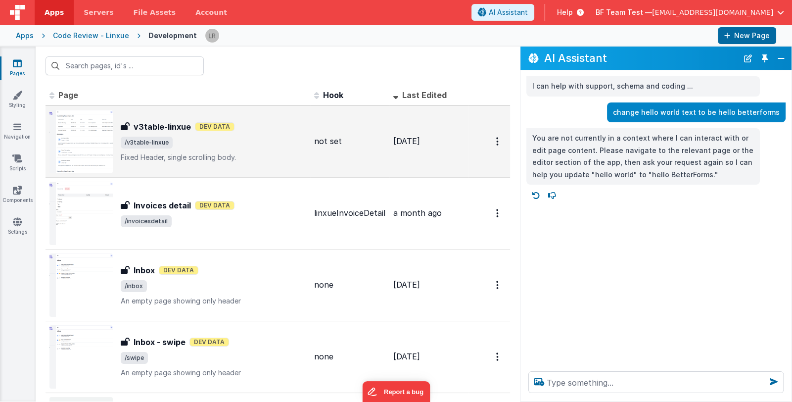
click at [257, 152] on p "Fixed Header, single scrolling body." at bounding box center [214, 157] width 186 height 10
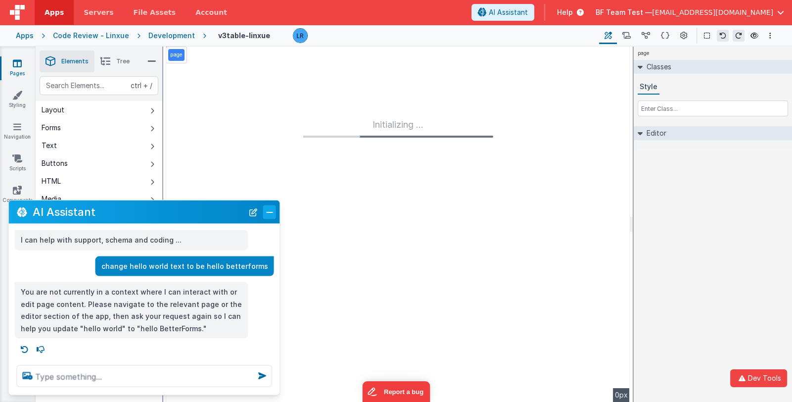
click at [269, 211] on button "Close" at bounding box center [269, 212] width 13 height 14
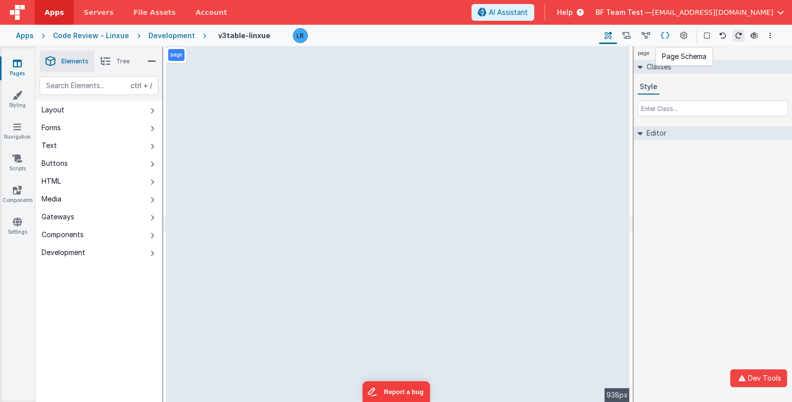
click at [665, 36] on icon at bounding box center [665, 36] width 8 height 10
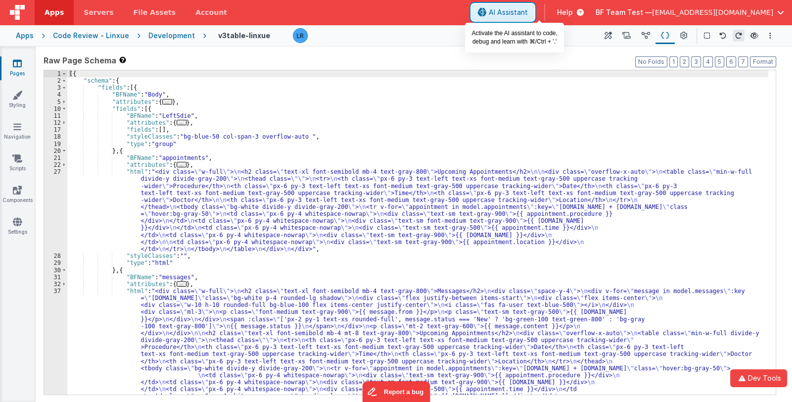
click at [528, 12] on span "AI Assistant" at bounding box center [508, 12] width 39 height 10
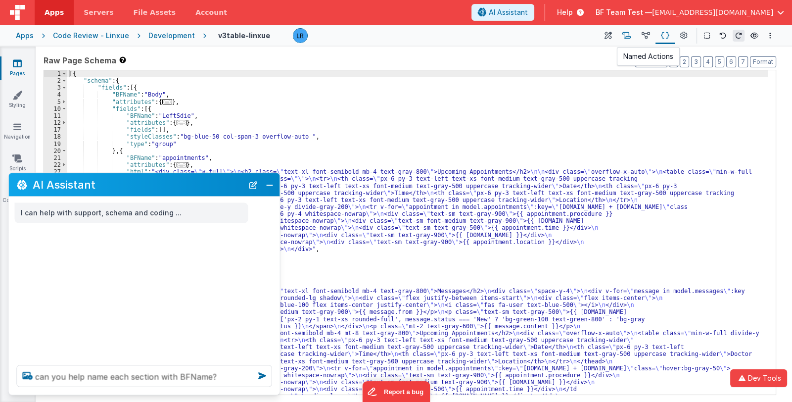
click at [627, 33] on icon at bounding box center [626, 36] width 8 height 10
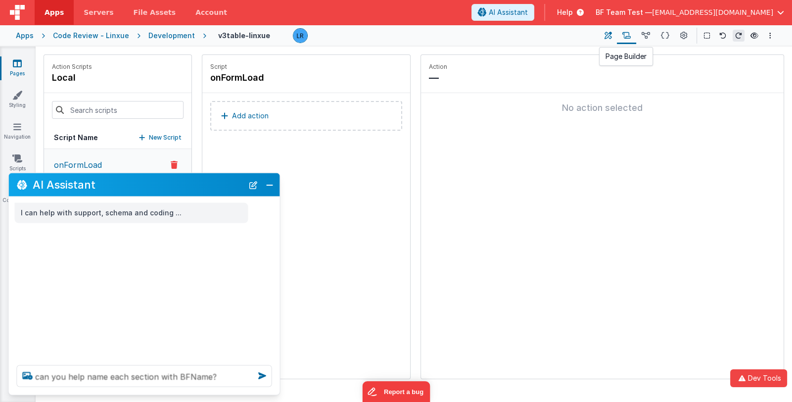
click at [612, 37] on button at bounding box center [608, 35] width 18 height 17
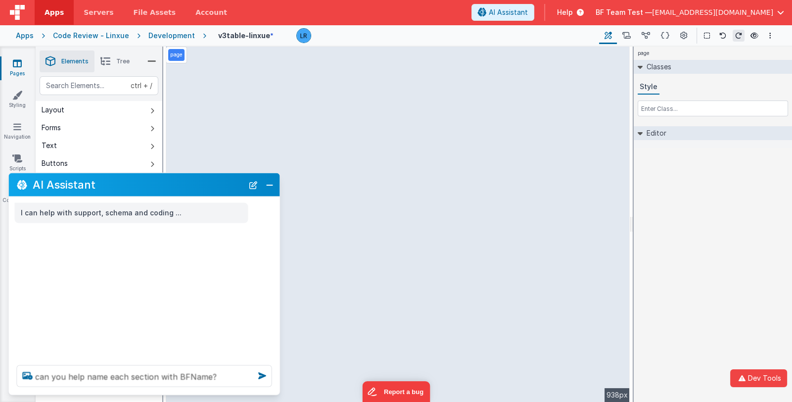
click at [117, 60] on span "Tree" at bounding box center [122, 61] width 13 height 8
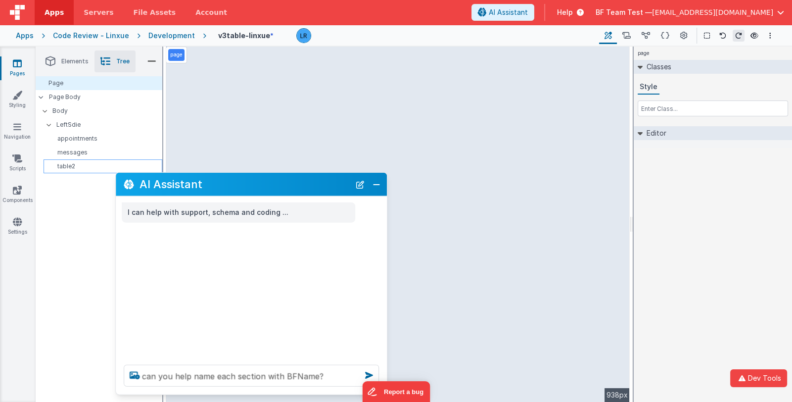
drag, startPoint x: 121, startPoint y: 185, endPoint x: 161, endPoint y: 172, distance: 41.6
click at [228, 185] on h2 "AI Assistant" at bounding box center [245, 184] width 211 height 12
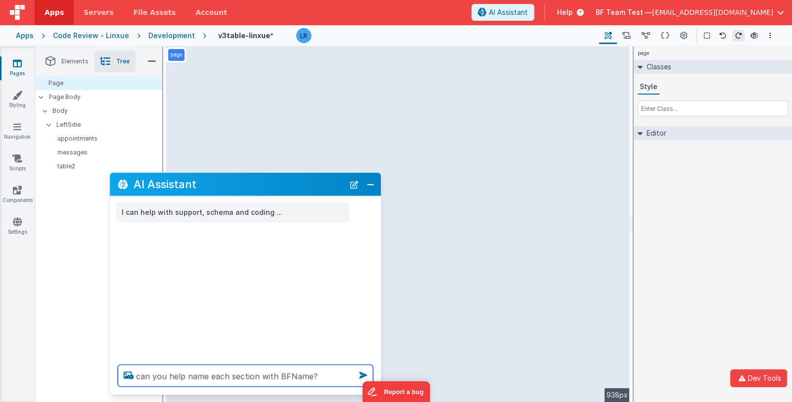
click at [318, 376] on textarea "can you help name each section with BFName?" at bounding box center [245, 376] width 255 height 22
drag, startPoint x: 318, startPoint y: 375, endPoint x: 270, endPoint y: 373, distance: 47.5
click at [270, 373] on textarea "can you help name each section with BFName?" at bounding box center [245, 376] width 255 height 22
drag, startPoint x: 184, startPoint y: 376, endPoint x: 195, endPoint y: 376, distance: 11.9
click at [185, 376] on textarea "can you help name each section with BFName?" at bounding box center [245, 376] width 255 height 22
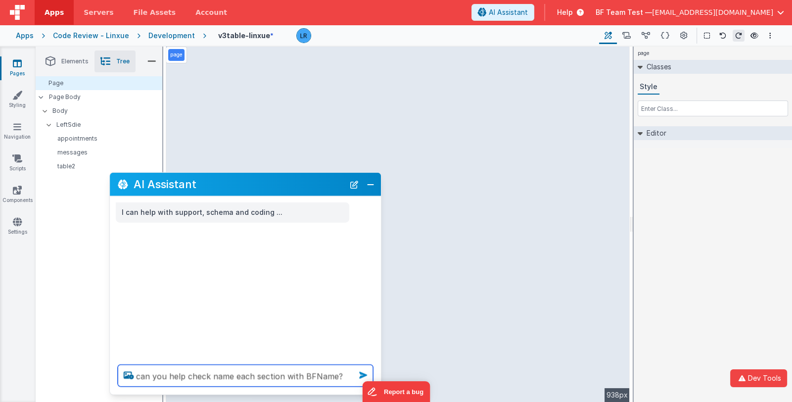
type textarea "can you help check name each section with BFName?"
click at [364, 375] on icon at bounding box center [363, 375] width 16 height 16
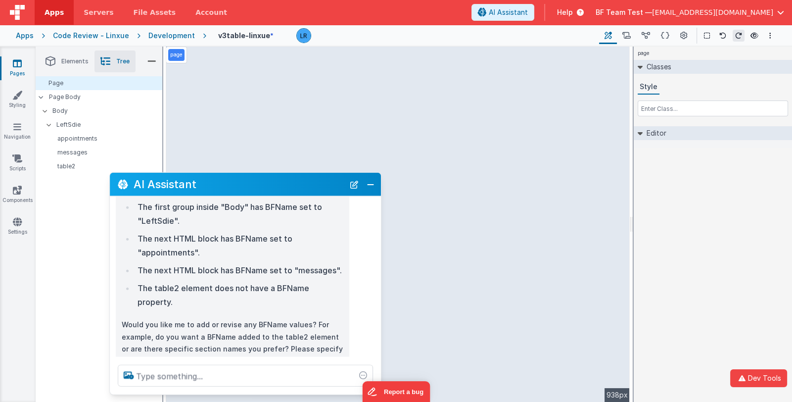
scroll to position [129, 0]
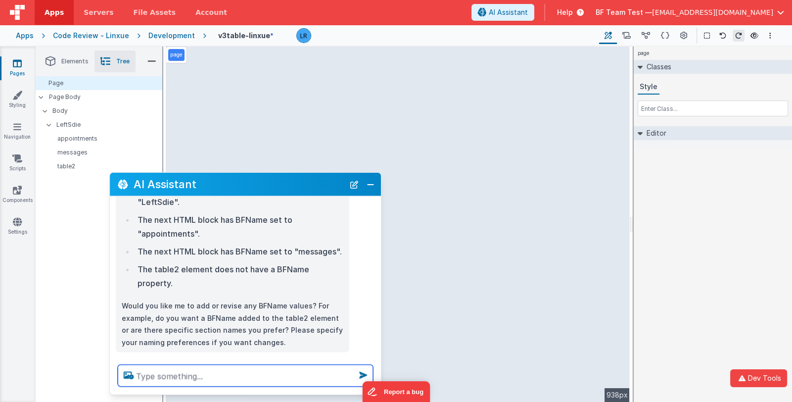
click at [252, 376] on textarea at bounding box center [245, 376] width 255 height 22
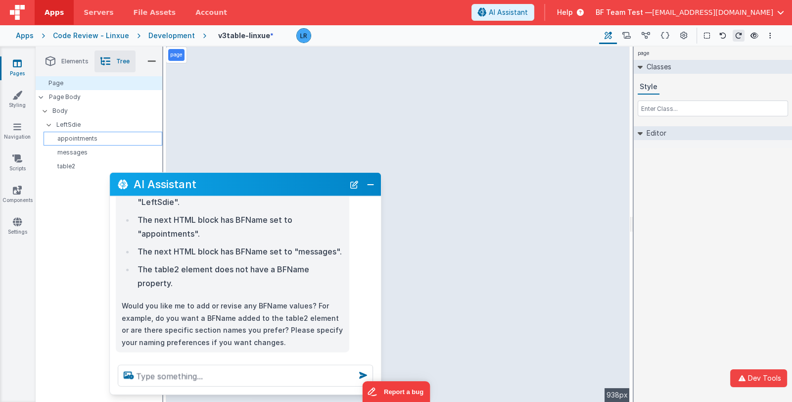
click at [86, 136] on p "appointments" at bounding box center [104, 139] width 114 height 8
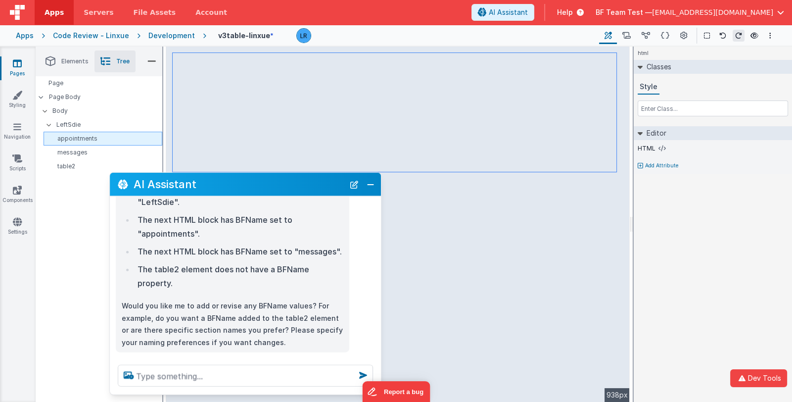
click at [94, 139] on p "appointments" at bounding box center [104, 139] width 114 height 8
type input "a"
click at [76, 152] on p "messages" at bounding box center [104, 152] width 114 height 8
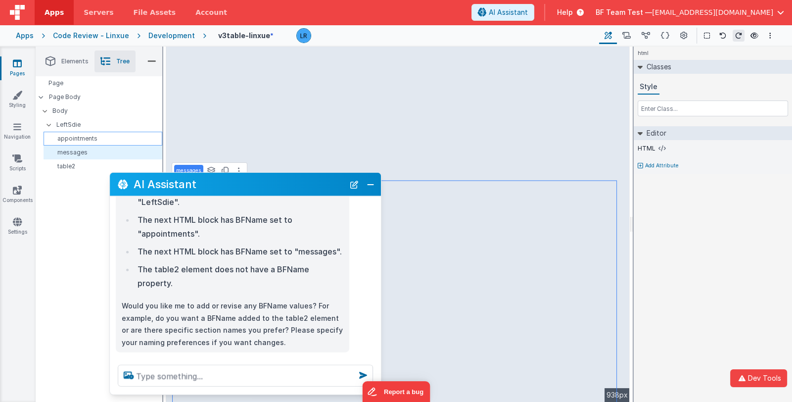
click at [94, 138] on p "appointments" at bounding box center [104, 139] width 114 height 8
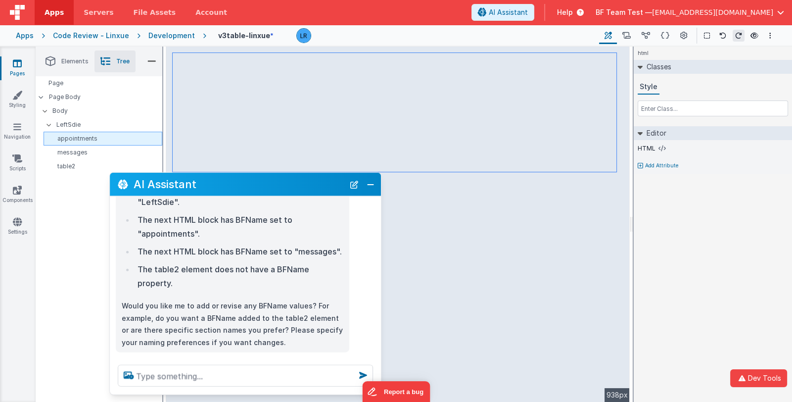
click at [94, 138] on p "appointments" at bounding box center [104, 139] width 114 height 8
click at [106, 138] on p "appointments" at bounding box center [106, 139] width 110 height 8
click at [72, 138] on input "appointments" at bounding box center [109, 139] width 100 height 10
click at [57, 189] on div "Page Page Body Body LeftSdie appointments messages table2" at bounding box center [99, 207] width 127 height 262
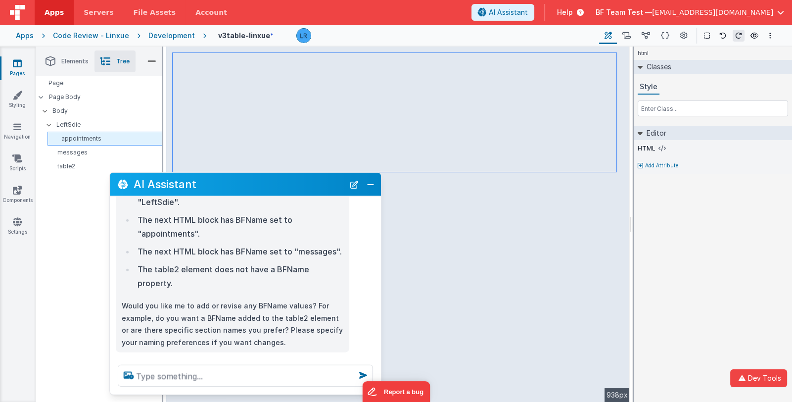
click at [72, 139] on p "appointments" at bounding box center [106, 139] width 110 height 8
click at [69, 199] on div "Page Page Body Body LeftSdie appointments messages table2" at bounding box center [99, 207] width 127 height 262
click at [77, 140] on p "appointments" at bounding box center [106, 139] width 110 height 8
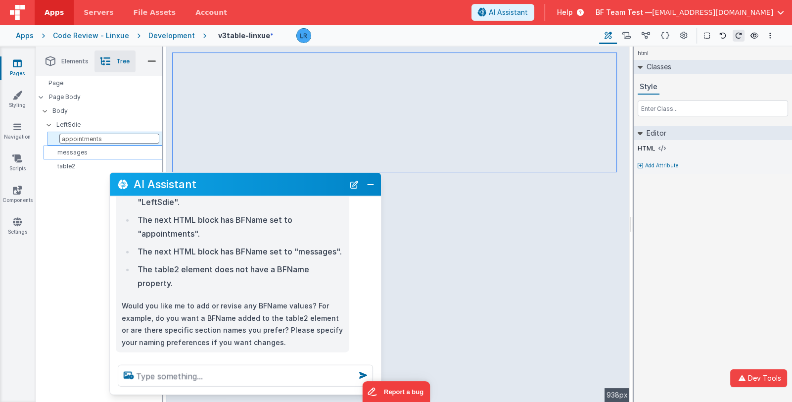
click at [81, 152] on p "messages" at bounding box center [104, 152] width 114 height 8
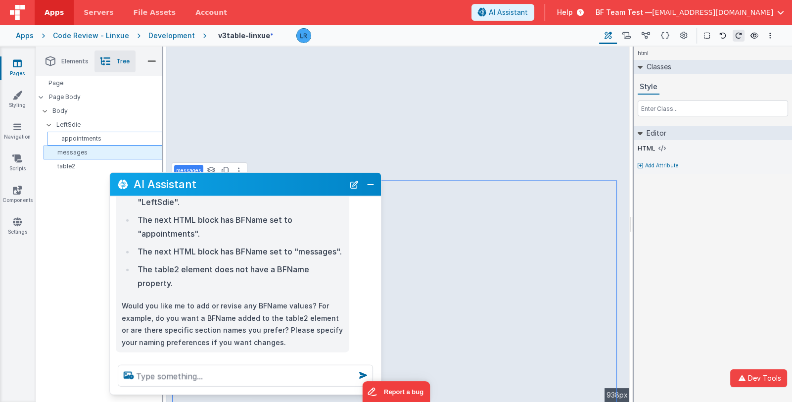
click at [100, 140] on p "appointments" at bounding box center [106, 139] width 110 height 8
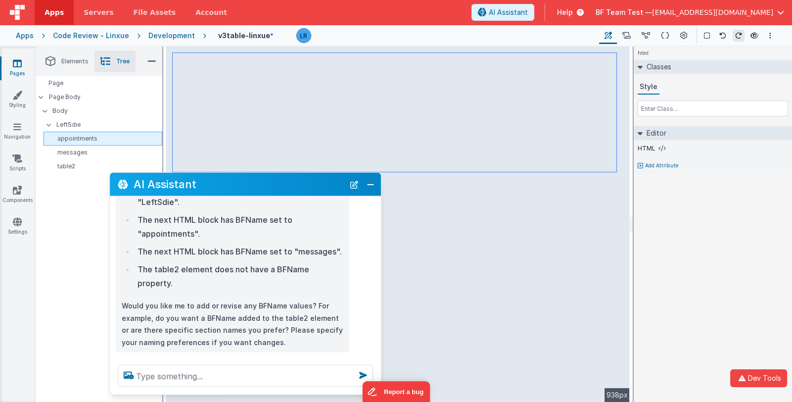
click at [85, 138] on p "appointments" at bounding box center [104, 139] width 114 height 8
type input "a"
type input "html"
click at [79, 152] on p "messages" at bounding box center [104, 152] width 114 height 8
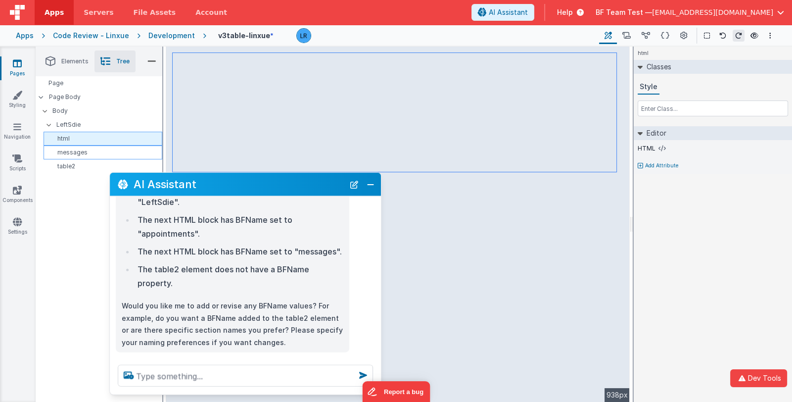
click at [79, 152] on p "messages" at bounding box center [104, 152] width 114 height 8
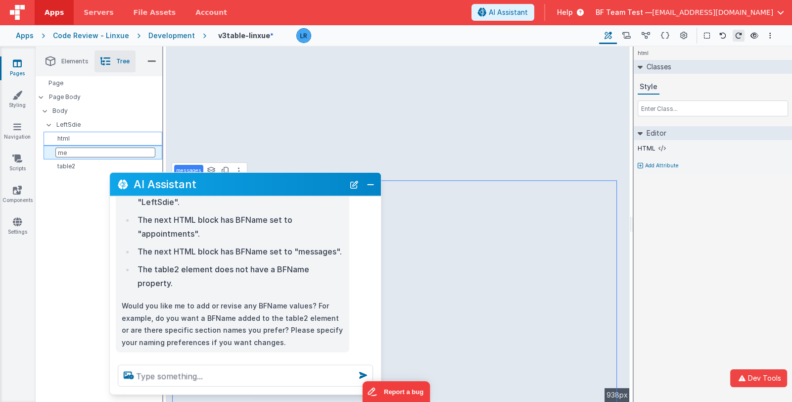
type input "m"
click at [67, 225] on div "Page Page Body Body LeftSdie html messages table2" at bounding box center [99, 207] width 127 height 262
click at [666, 38] on icon at bounding box center [665, 36] width 8 height 10
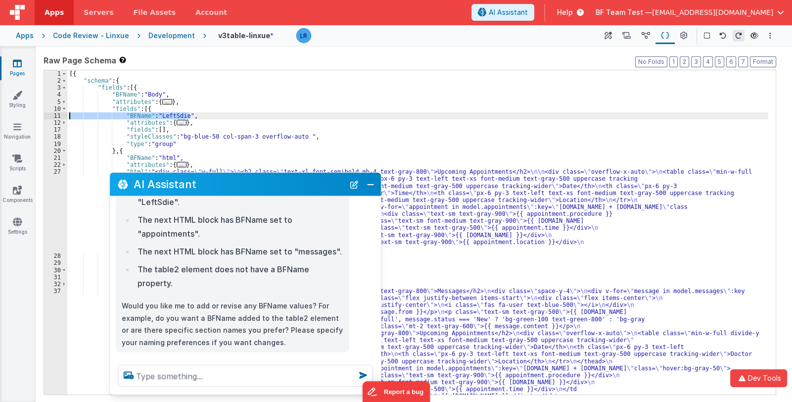
drag, startPoint x: 199, startPoint y: 115, endPoint x: 67, endPoint y: 116, distance: 132.1
click at [67, 116] on div "[{ "schema" : { "fields" : [{ "BFName" : "Body" , "attributes" : { ... } , "fie…" at bounding box center [417, 299] width 701 height 458
click at [366, 184] on button "Close" at bounding box center [370, 184] width 13 height 14
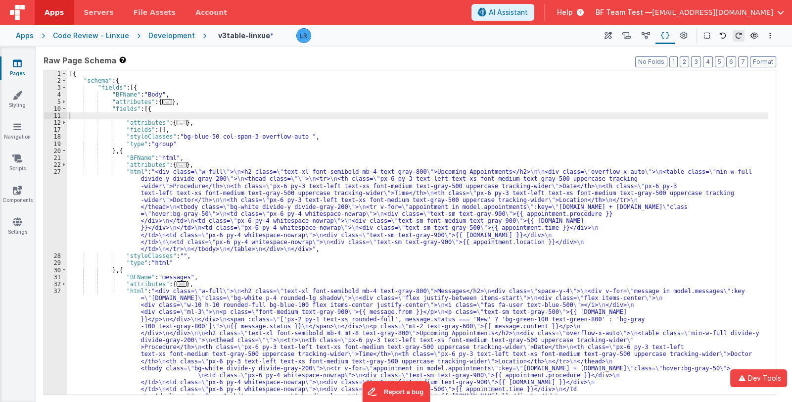
click at [92, 116] on div "[{ "schema" : { "fields" : [{ "BFName" : "Body" , "attributes" : { ... } , "fie…" at bounding box center [417, 299] width 701 height 458
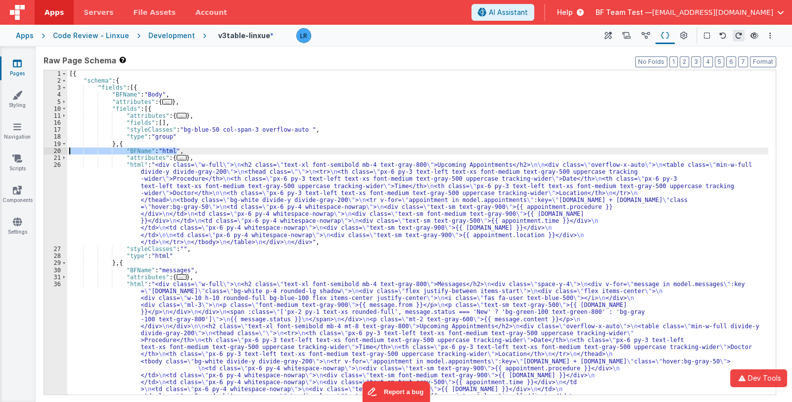
drag, startPoint x: 182, startPoint y: 151, endPoint x: 66, endPoint y: 150, distance: 115.8
click at [66, 150] on div "1 2 3 4 5 10 11 16 17 18 19 20 21 26 27 28 29 30 31 36 [{ "schema" : { "fields"…" at bounding box center [410, 232] width 733 height 325
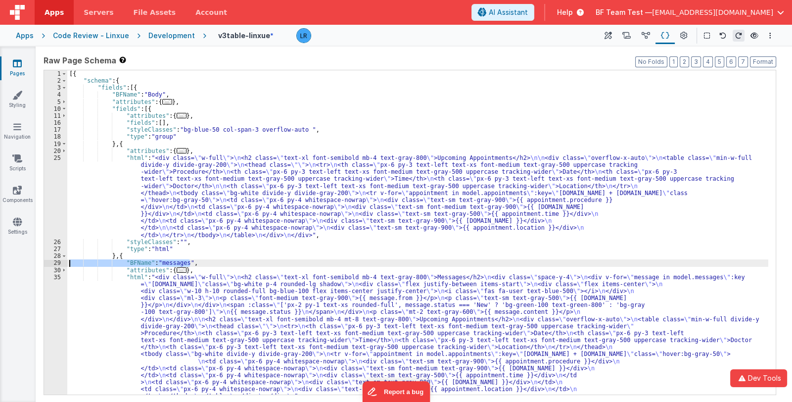
drag, startPoint x: 198, startPoint y: 261, endPoint x: 63, endPoint y: 265, distance: 135.1
click at [63, 265] on div "1 2 3 4 5 10 11 16 17 18 19 20 25 26 27 28 29 30 35 36 [{ "schema" : { "fields"…" at bounding box center [410, 232] width 733 height 325
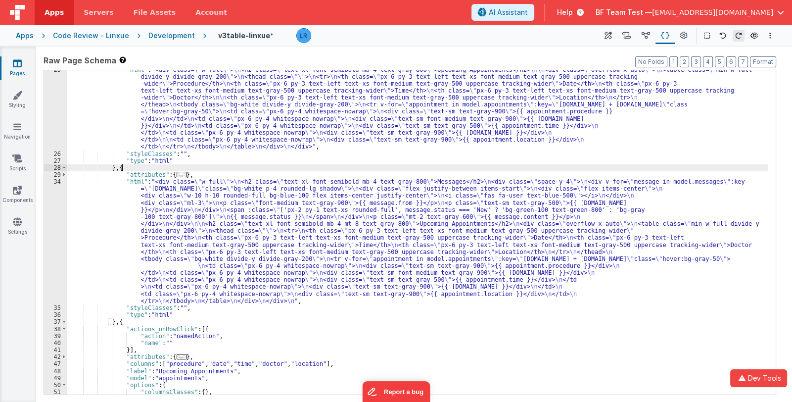
scroll to position [88, 0]
click at [127, 169] on div ""html" : "<div class= \" w-full \" > \n <h2 class= \" text-xl font-semibold mb-…" at bounding box center [417, 274] width 701 height 416
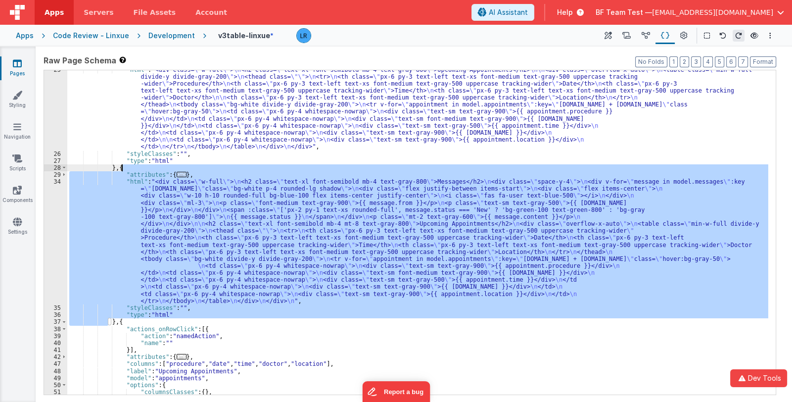
click at [129, 321] on div ""html" : "<div class= \" w-full \" > \n <h2 class= \" text-xl font-semibold mb-…" at bounding box center [417, 274] width 701 height 416
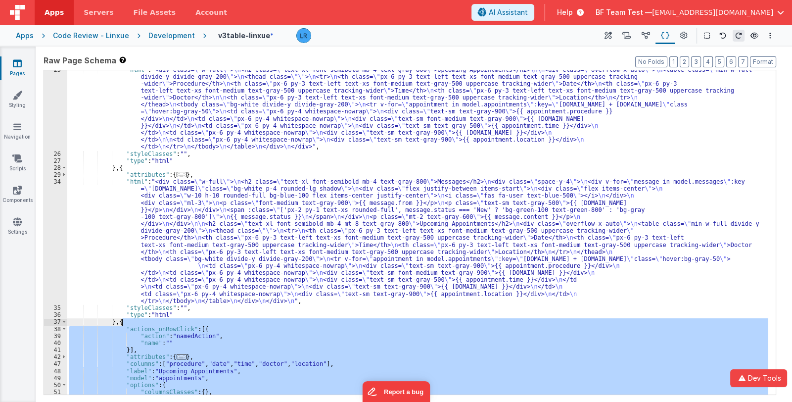
click at [129, 321] on div ""html" : "<div class= \" w-full \" > \n <h2 class= \" text-xl font-semibold mb-…" at bounding box center [417, 274] width 701 height 416
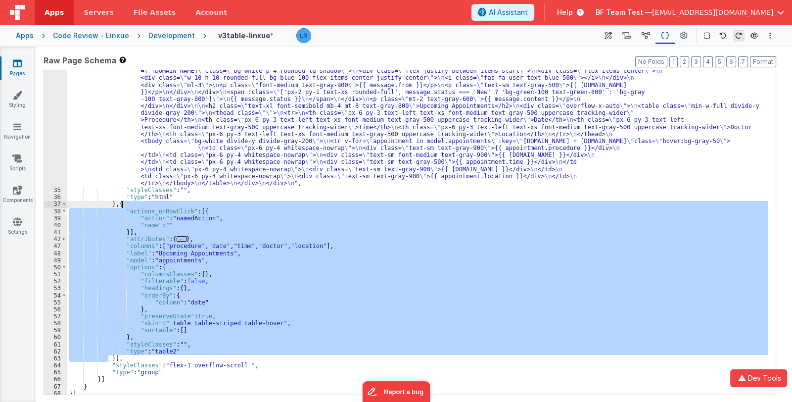
click at [380, 260] on div ""html" : "<div class= \" w-full \" > \n <h2 class= \" text-xl font-semibold mb-…" at bounding box center [417, 232] width 701 height 324
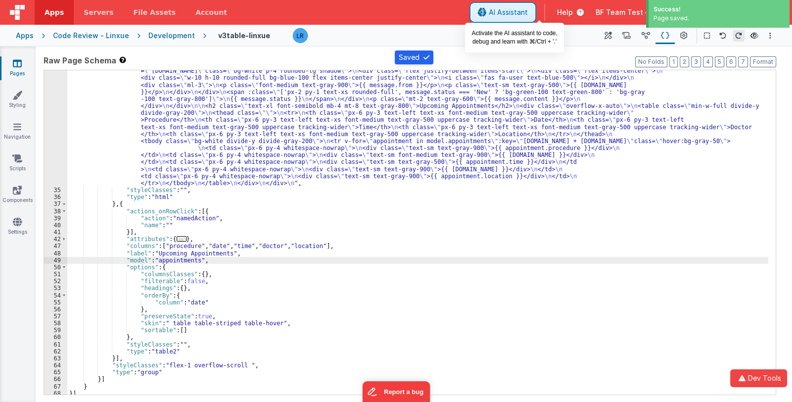
click at [527, 10] on span "AI Assistant" at bounding box center [508, 12] width 39 height 10
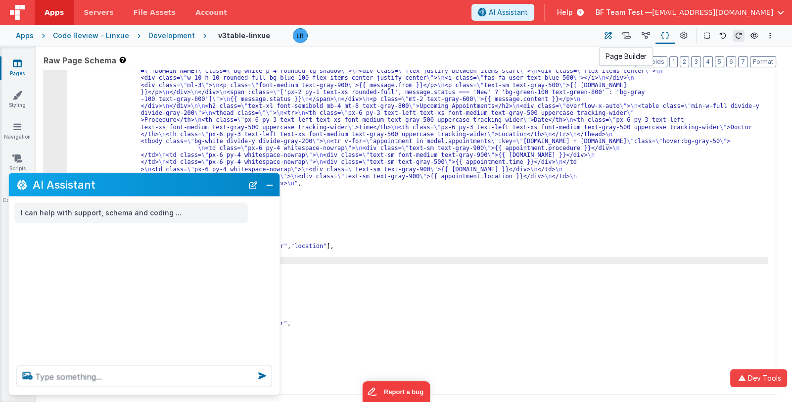
click at [611, 33] on icon at bounding box center [608, 36] width 7 height 10
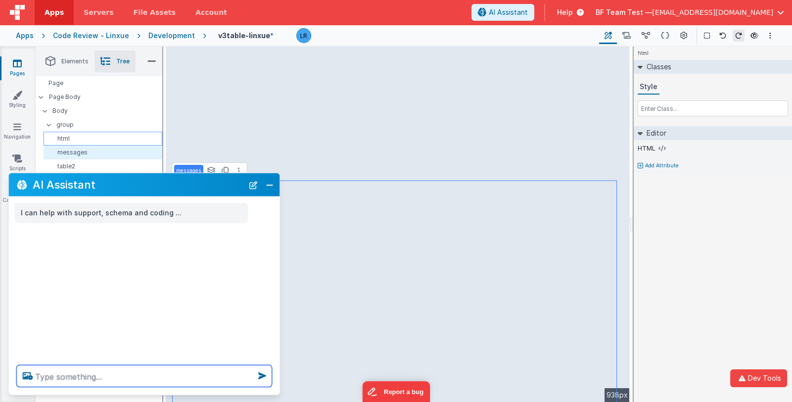
click at [99, 376] on textarea at bounding box center [144, 376] width 255 height 22
type textarea "hel"
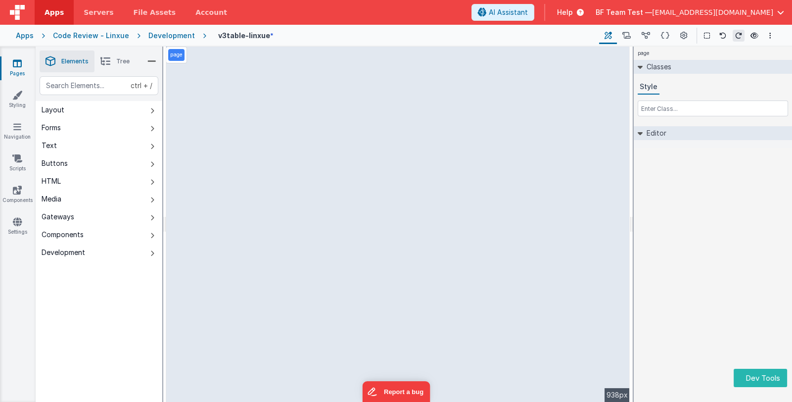
click at [114, 62] on li "Tree" at bounding box center [114, 61] width 41 height 22
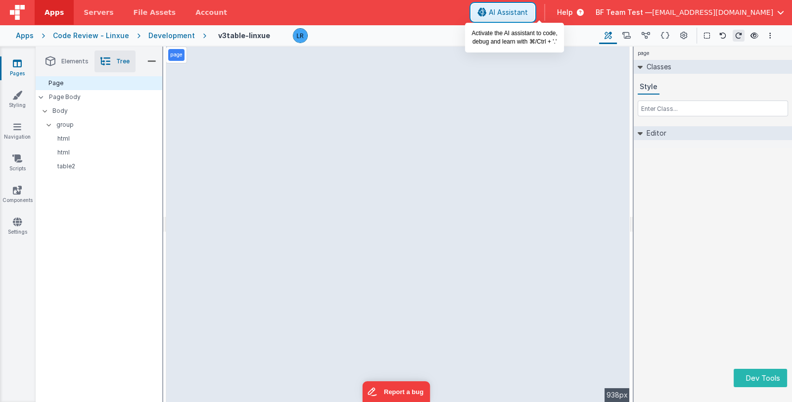
click at [528, 15] on span "AI Assistant" at bounding box center [508, 12] width 39 height 10
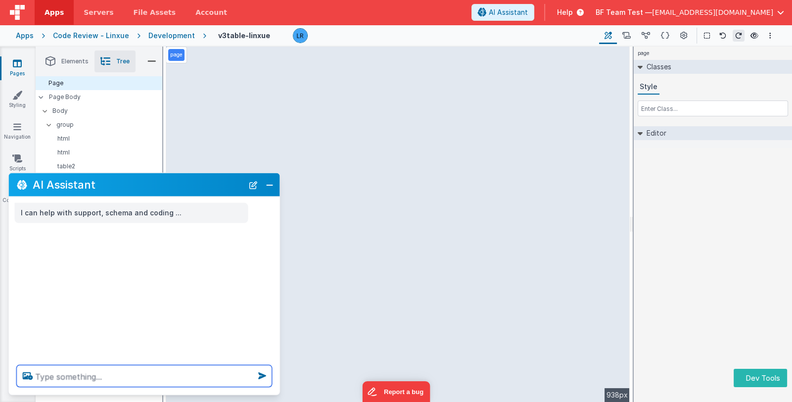
click at [98, 375] on textarea at bounding box center [144, 376] width 255 height 22
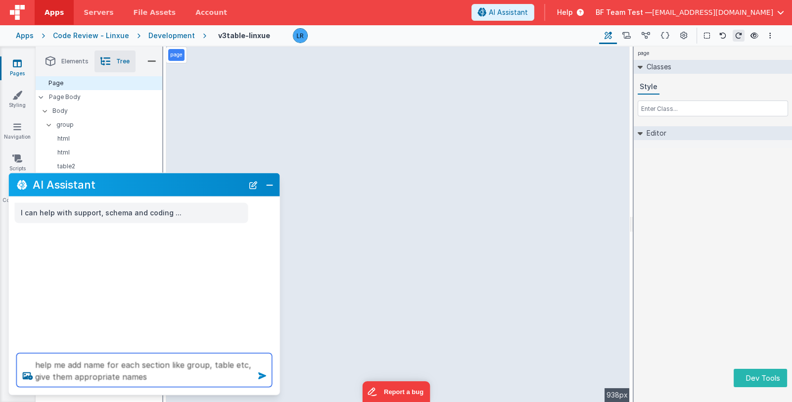
type textarea "help me add name for each section like group, table etc, give them appropriate …"
click at [261, 376] on icon at bounding box center [262, 376] width 16 height 16
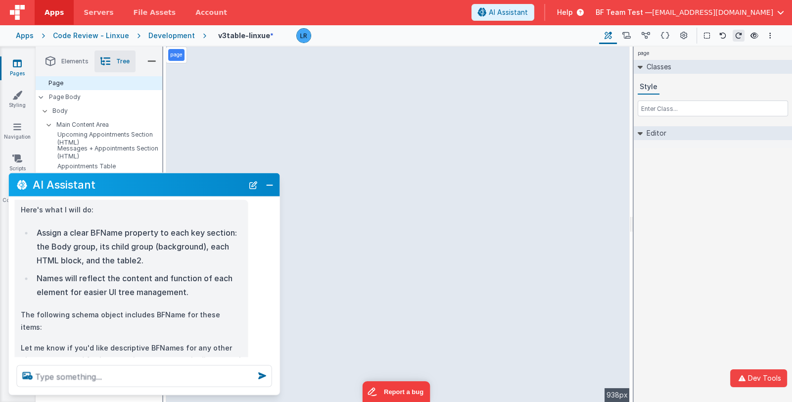
scroll to position [83, 0]
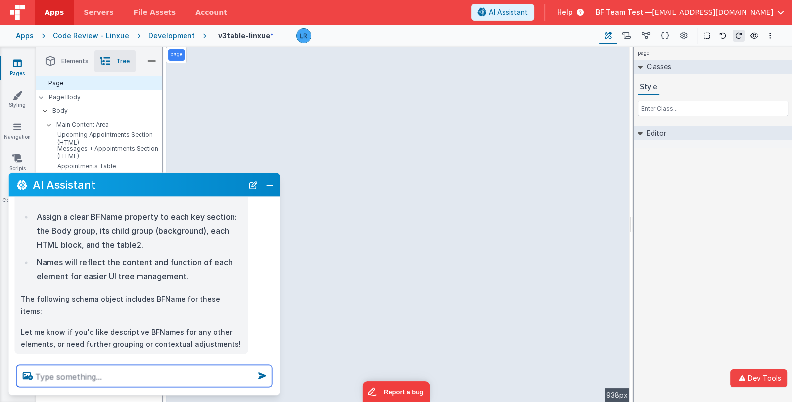
click at [161, 372] on textarea at bounding box center [144, 376] width 255 height 22
type textarea "can you make the names simpler?"
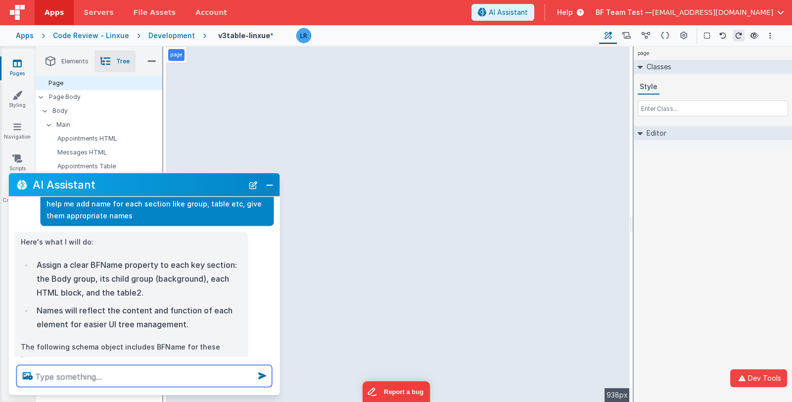
scroll to position [31, 0]
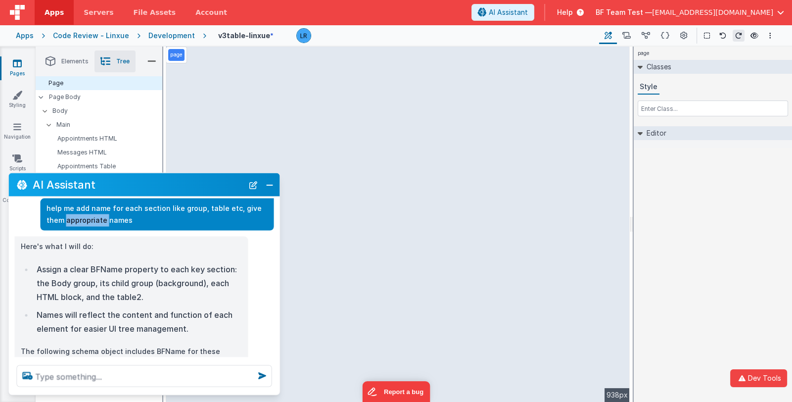
drag, startPoint x: 47, startPoint y: 219, endPoint x: 86, endPoint y: 221, distance: 39.1
click at [86, 221] on p "help me add name for each section like group, table etc, give them appropriate …" at bounding box center [158, 214] width 222 height 24
copy p "appropriate"
click at [271, 187] on button "Close" at bounding box center [269, 185] width 13 height 14
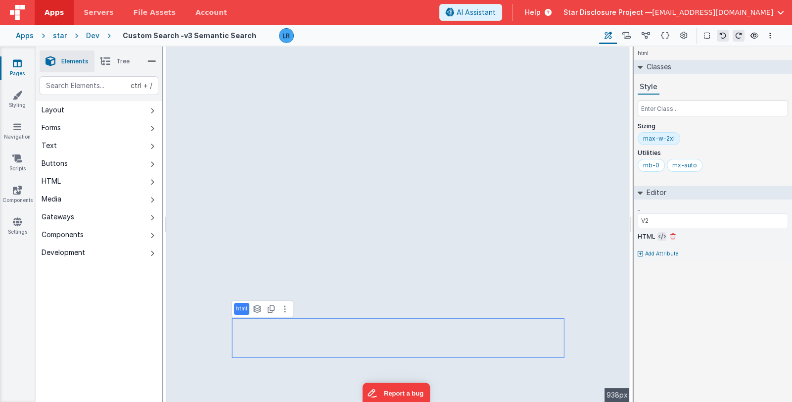
click at [660, 233] on icon at bounding box center [661, 237] width 7 height 8
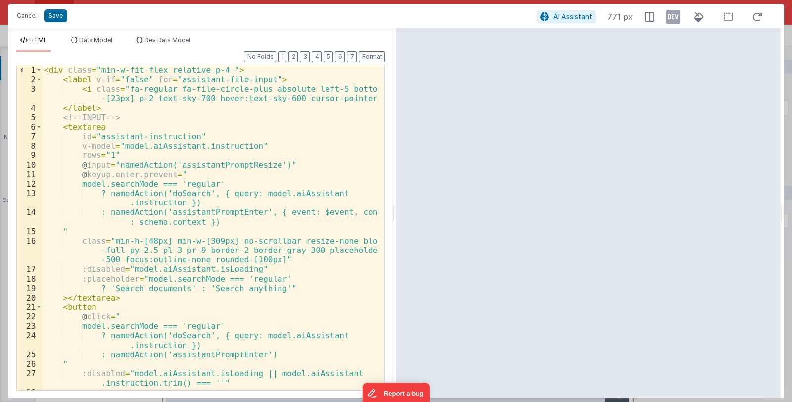
click at [232, 212] on div "< div class = "min-w-fit flex relative p-4 " > < label v-if = "false" for = "as…" at bounding box center [209, 246] width 335 height 363
click at [231, 212] on div "< div class = "min-w-fit flex relative p-4 " > < label v-if = "false" for = "as…" at bounding box center [209, 246] width 335 height 363
